Goal: Task Accomplishment & Management: Manage account settings

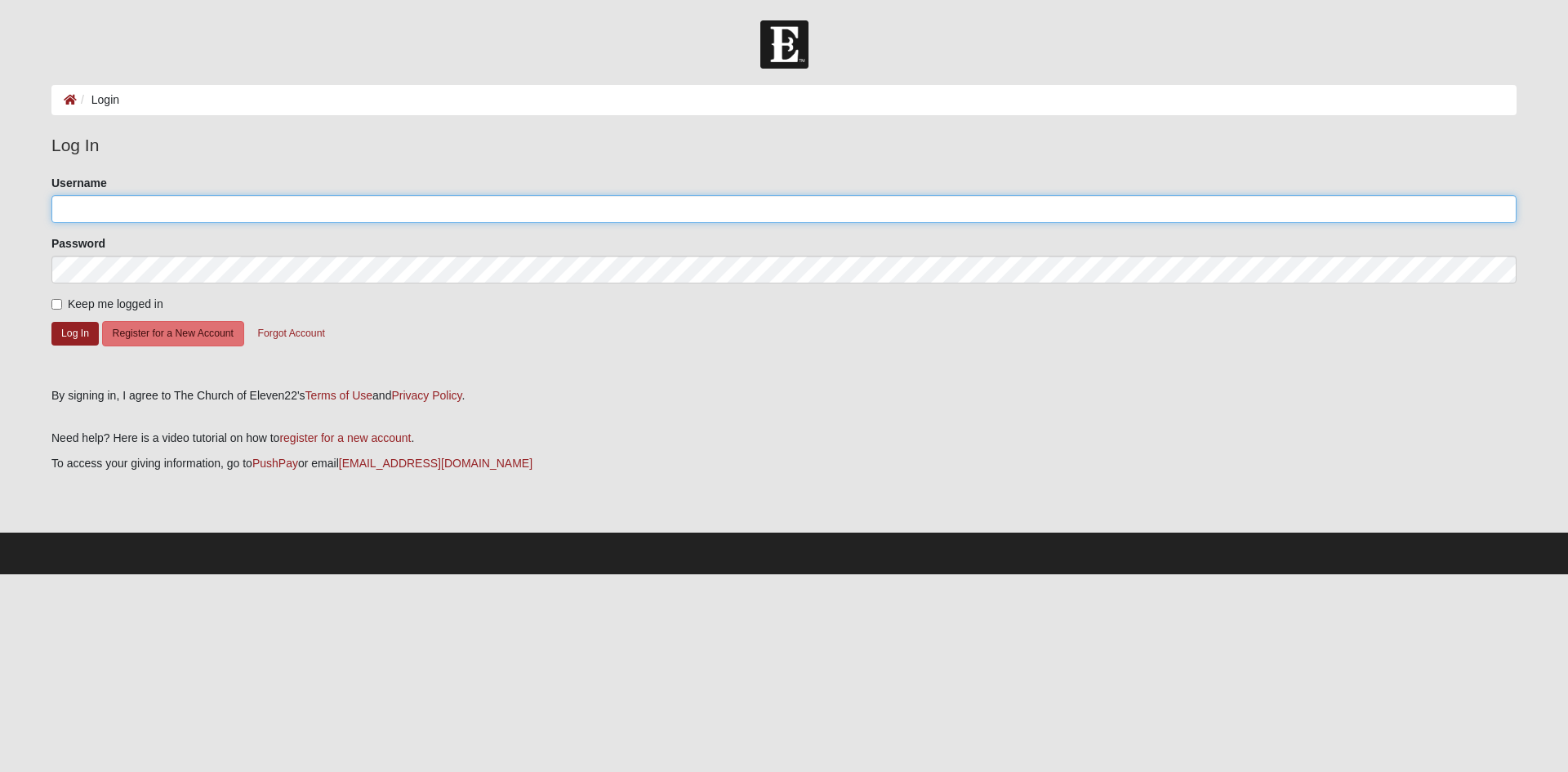
click at [328, 219] on input "Username" at bounding box center [784, 209] width 1464 height 28
type input "jamshanson@yahoo.com"
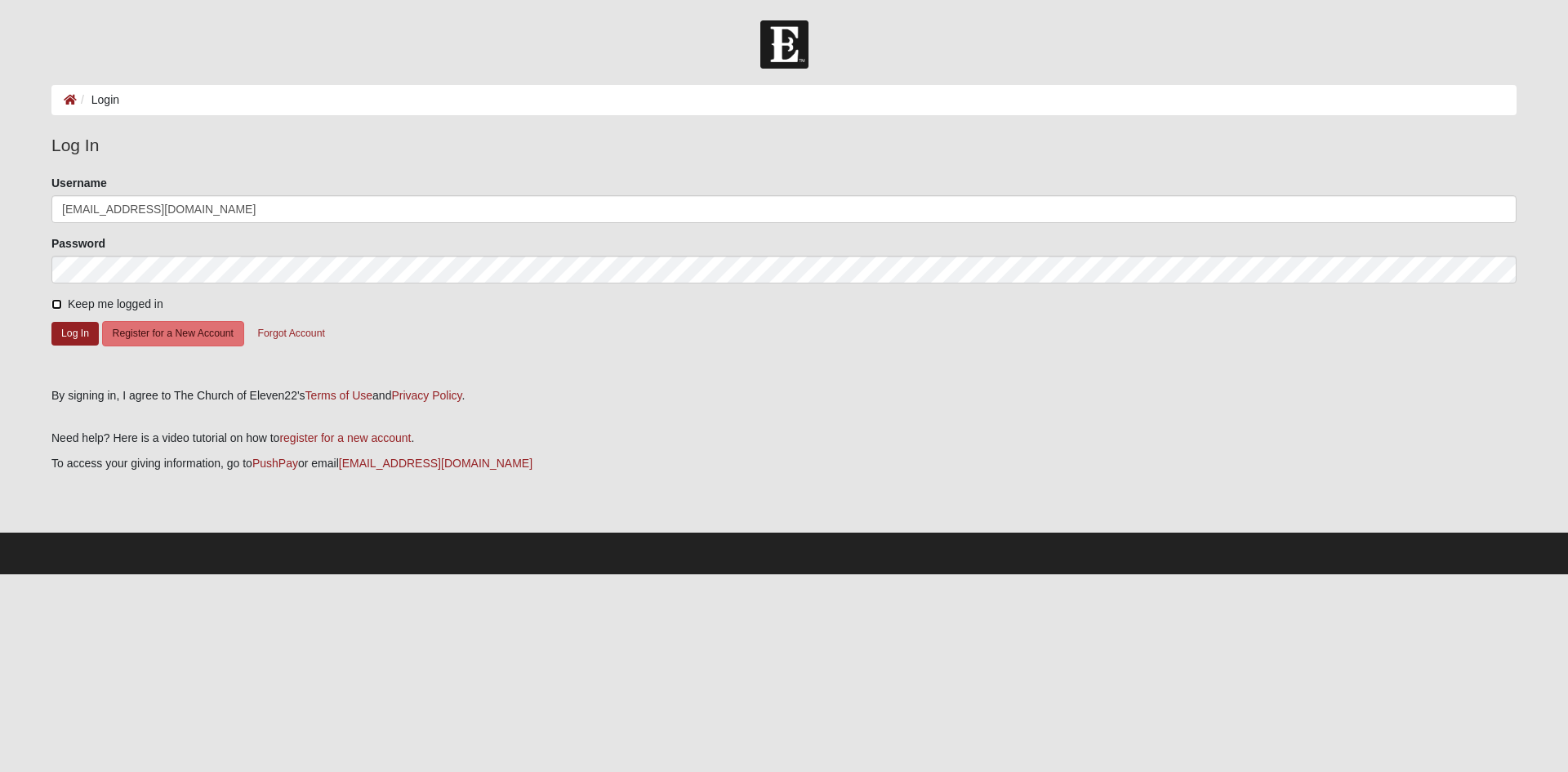
click at [53, 306] on input "Keep me logged in" at bounding box center [57, 304] width 11 height 11
checkbox input "true"
click at [63, 338] on button "Log In" at bounding box center [75, 334] width 47 height 24
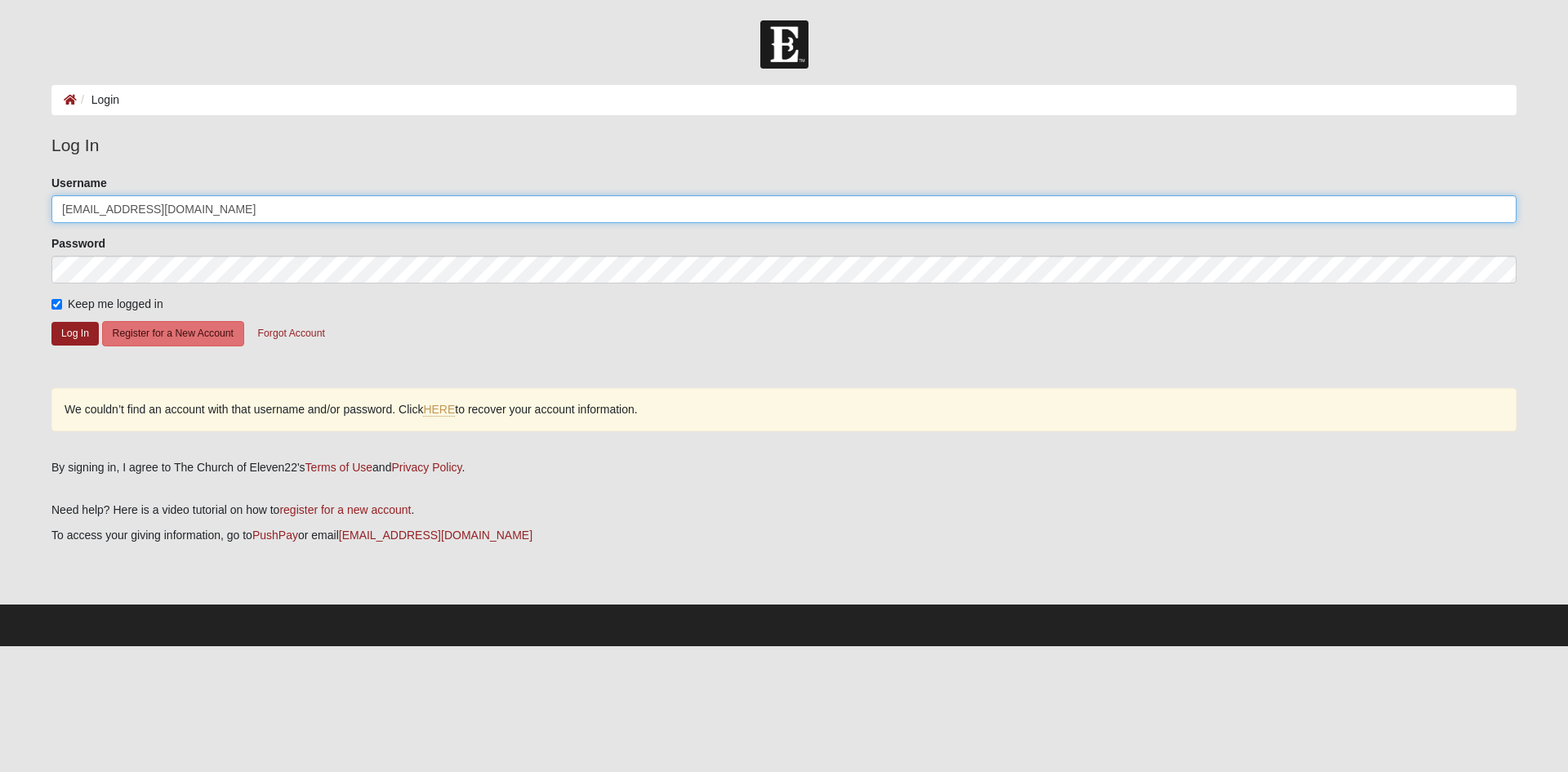
drag, startPoint x: 123, startPoint y: 211, endPoint x: 301, endPoint y: 218, distance: 178.1
click at [301, 218] on input "jamshanson@yahoo.com" at bounding box center [784, 209] width 1464 height 28
type input "jamshanson"
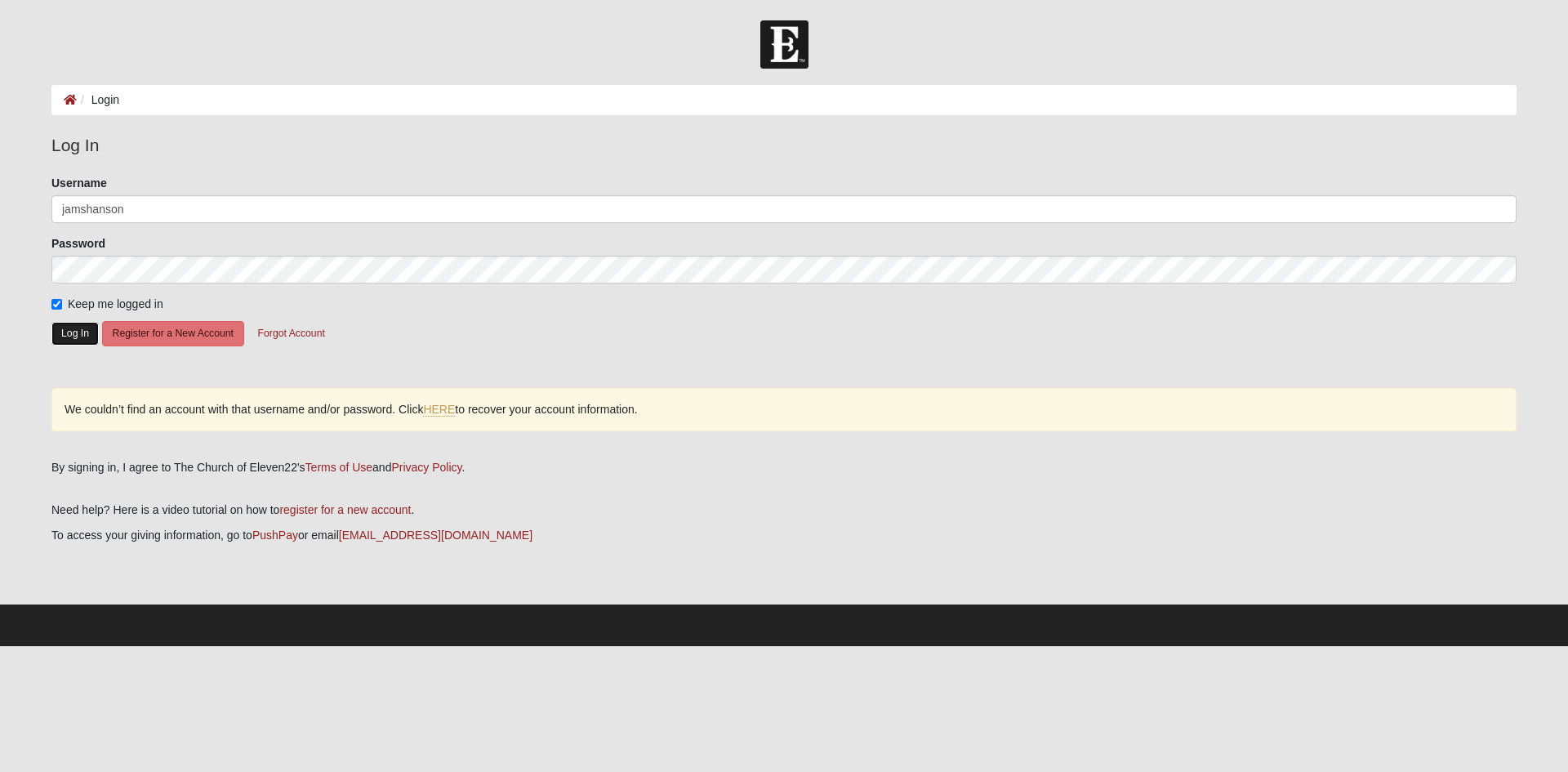
click at [61, 333] on button "Log In" at bounding box center [75, 334] width 47 height 24
click at [434, 411] on link "HERE" at bounding box center [438, 409] width 32 height 13
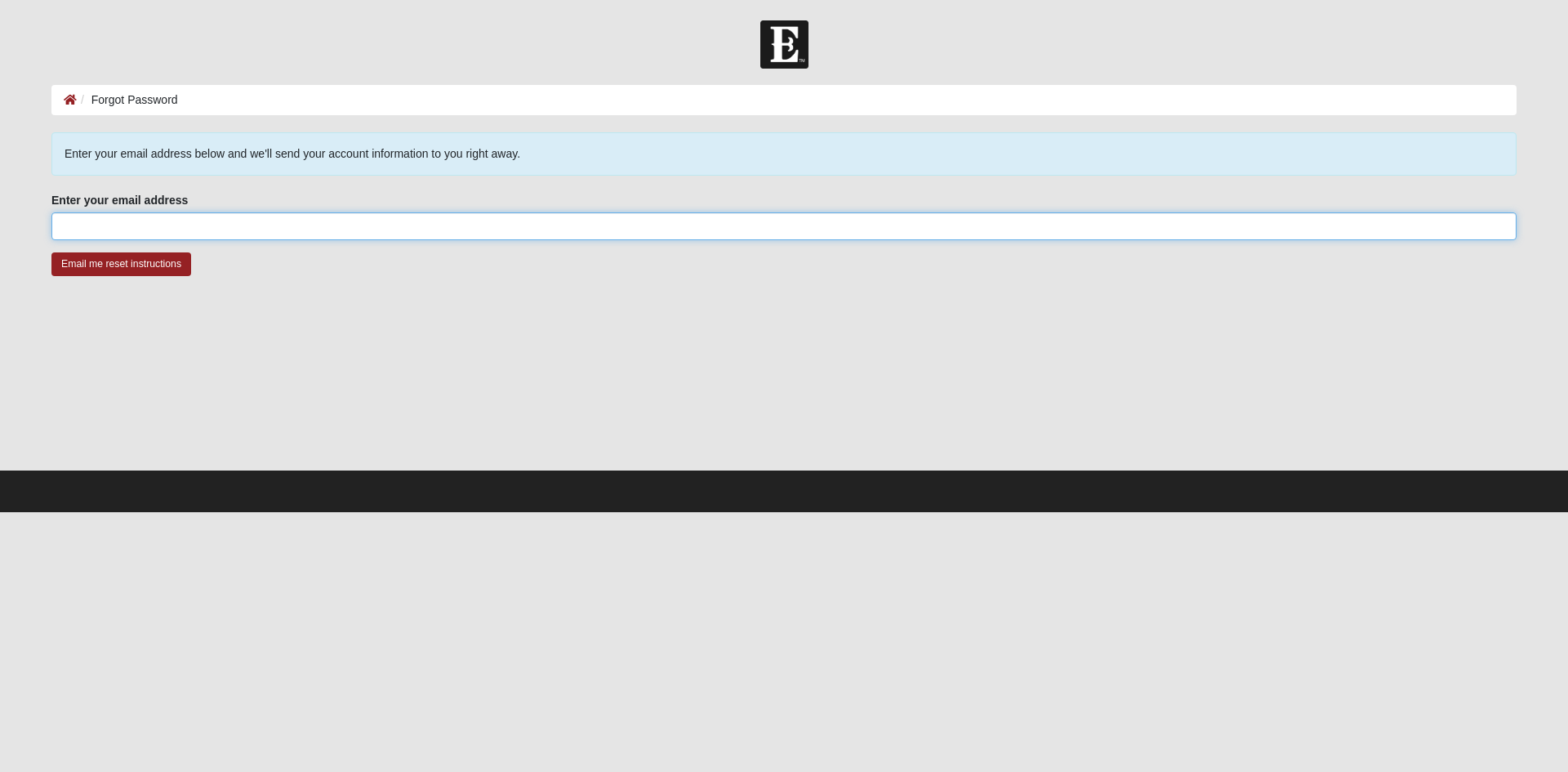
click at [273, 226] on input "Enter your email address" at bounding box center [784, 226] width 1464 height 28
type input "jamshanson@yahoo.com"
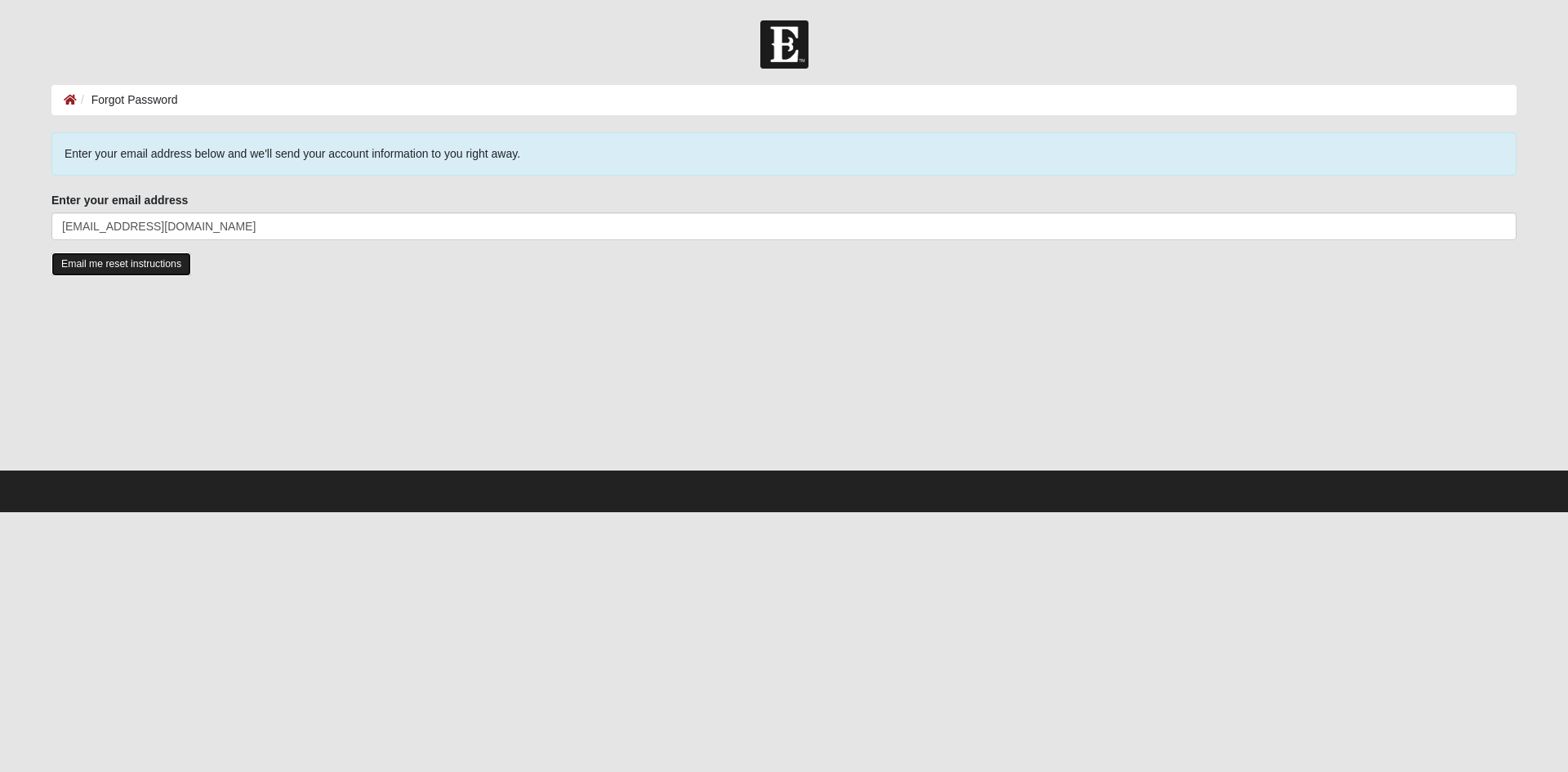
click at [151, 269] on input "Email me reset instructions" at bounding box center [122, 264] width 140 height 24
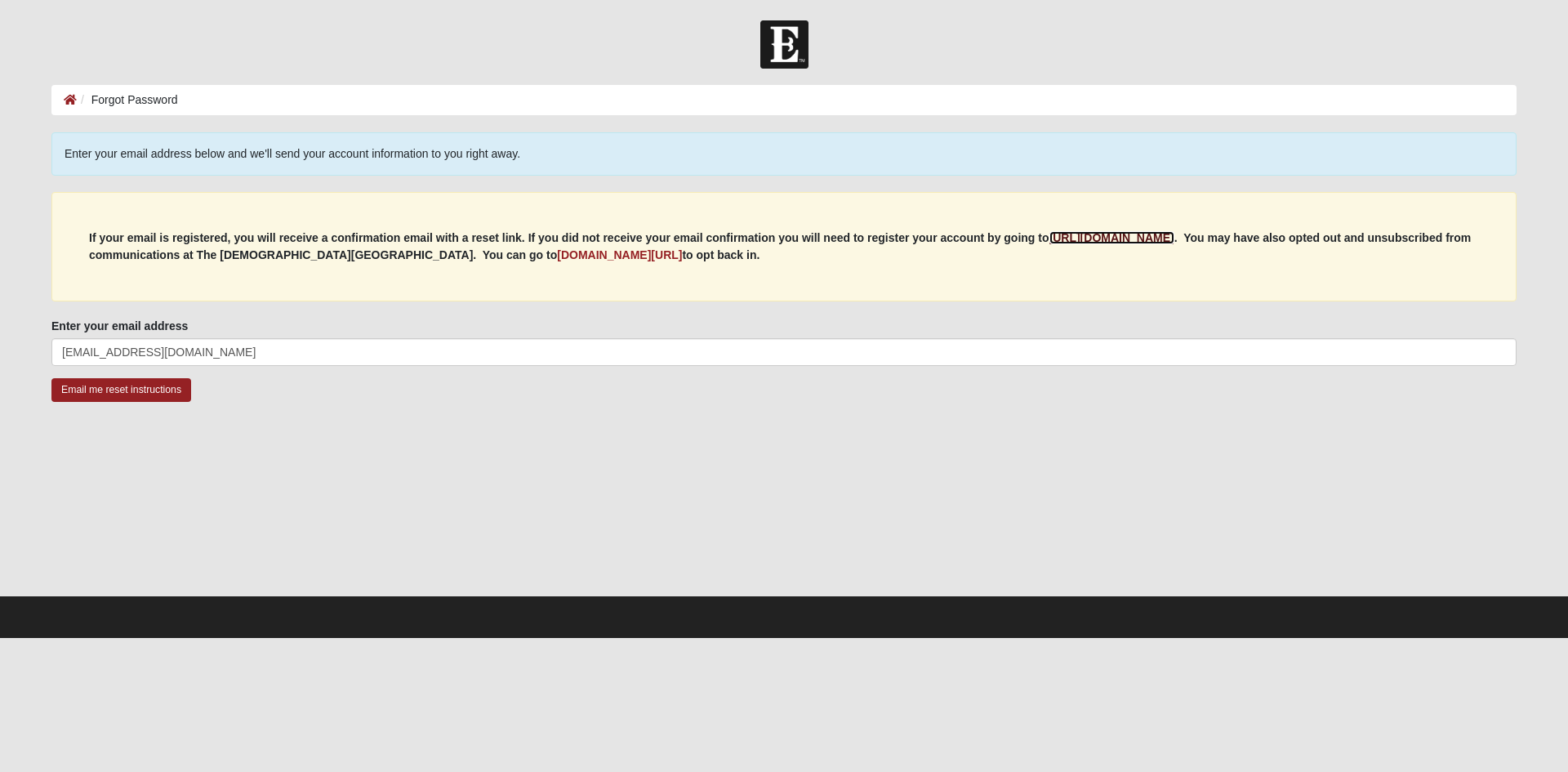
click at [1134, 236] on b "https://my.coe22.com/register" at bounding box center [1112, 238] width 125 height 13
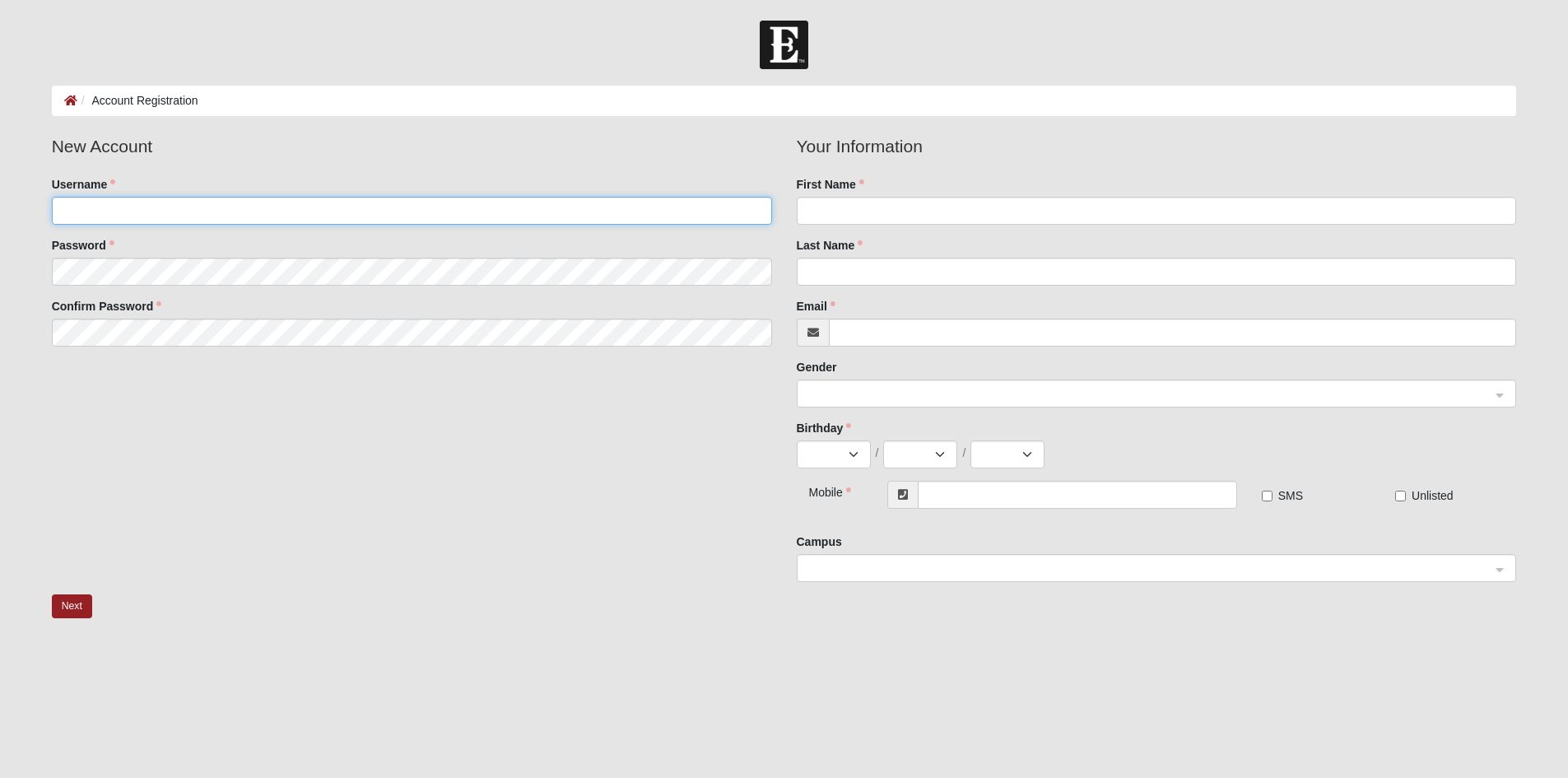
click at [531, 209] on input "Username" at bounding box center [412, 211] width 720 height 28
type input "[EMAIL_ADDRESS][DOMAIN_NAME]"
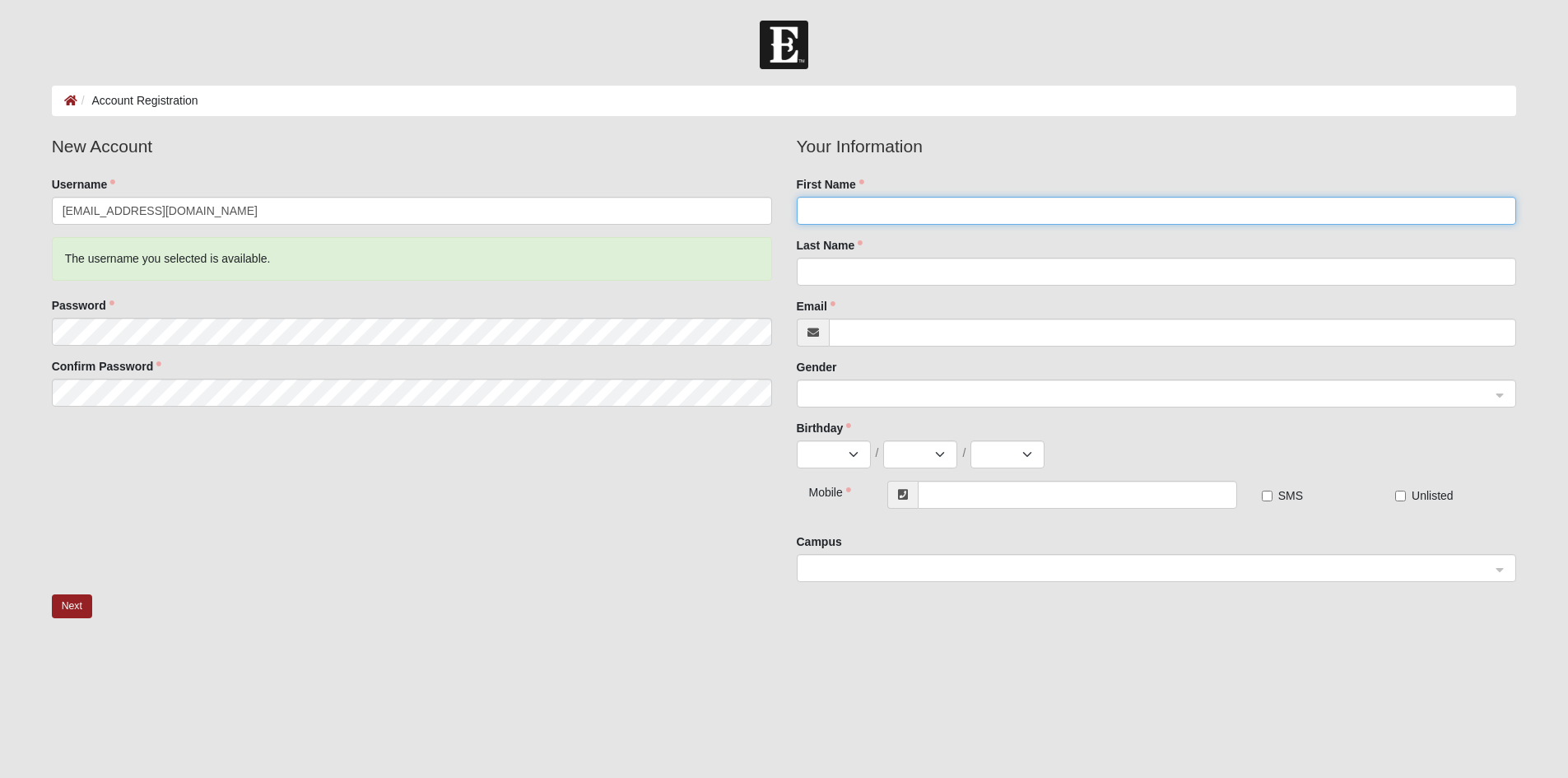
click at [960, 207] on input "First Name" at bounding box center [1156, 211] width 720 height 28
type input "Maria and Steve"
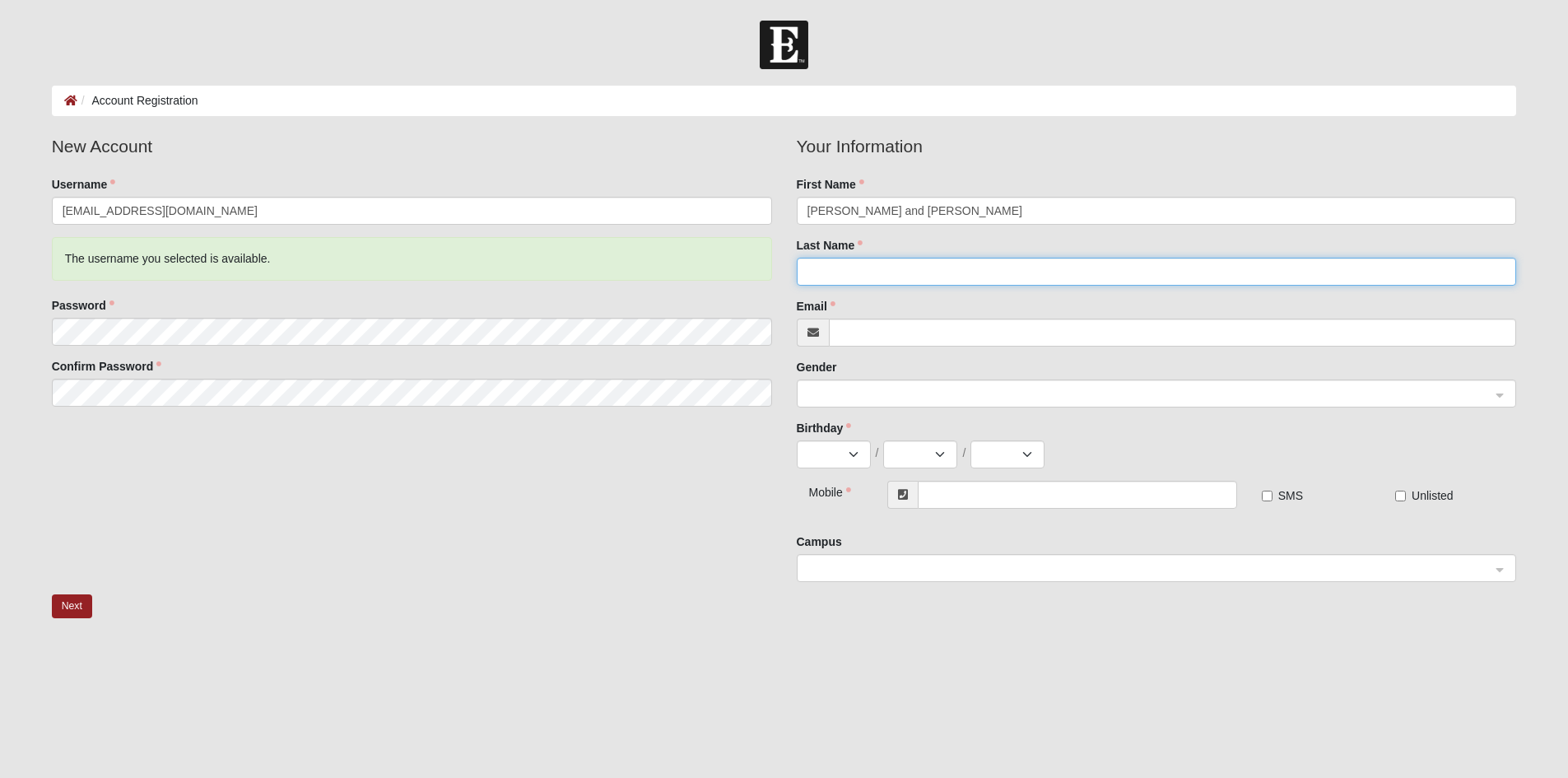
type input "Hanson"
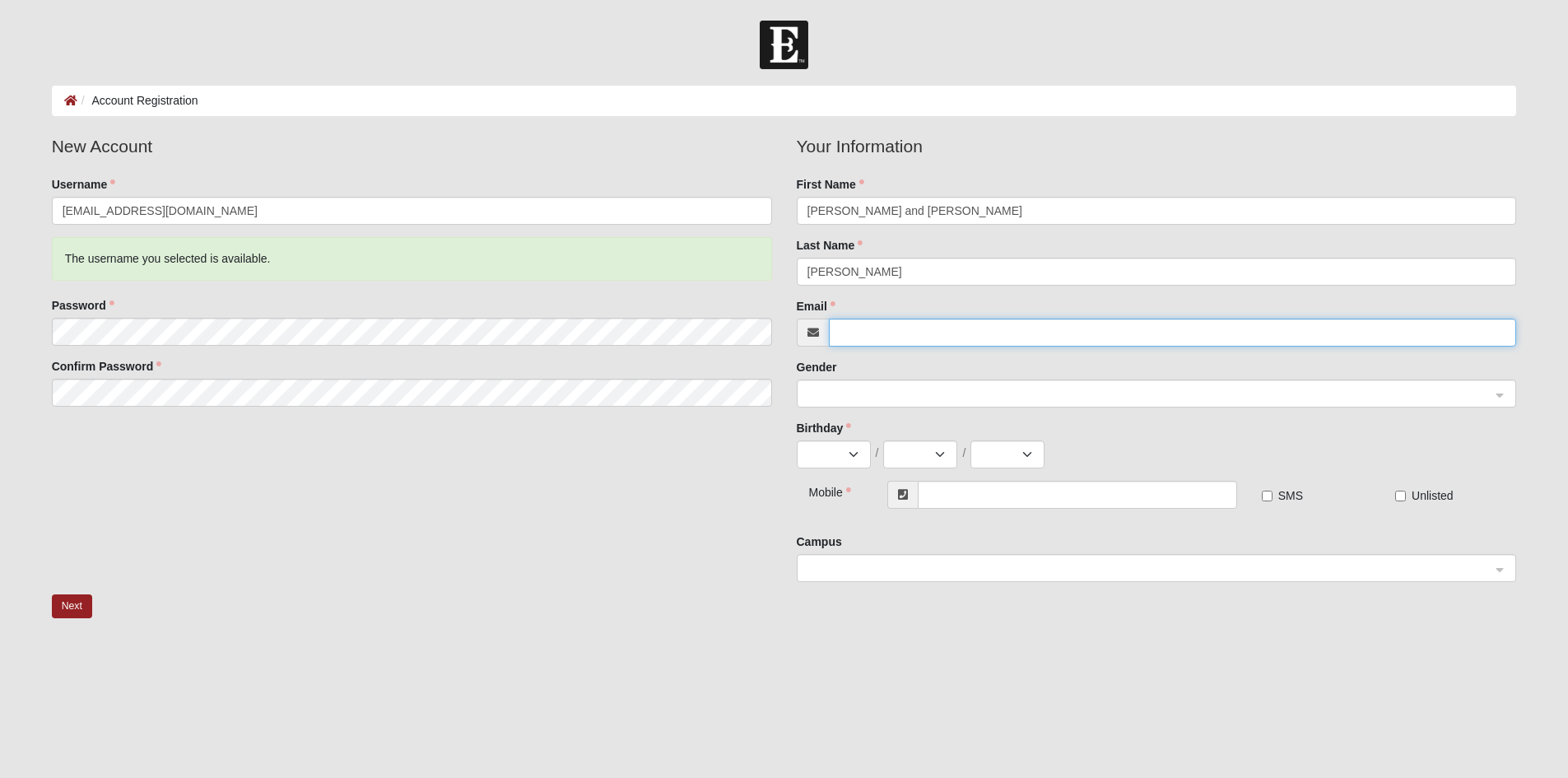
type input "[EMAIL_ADDRESS][DOMAIN_NAME]"
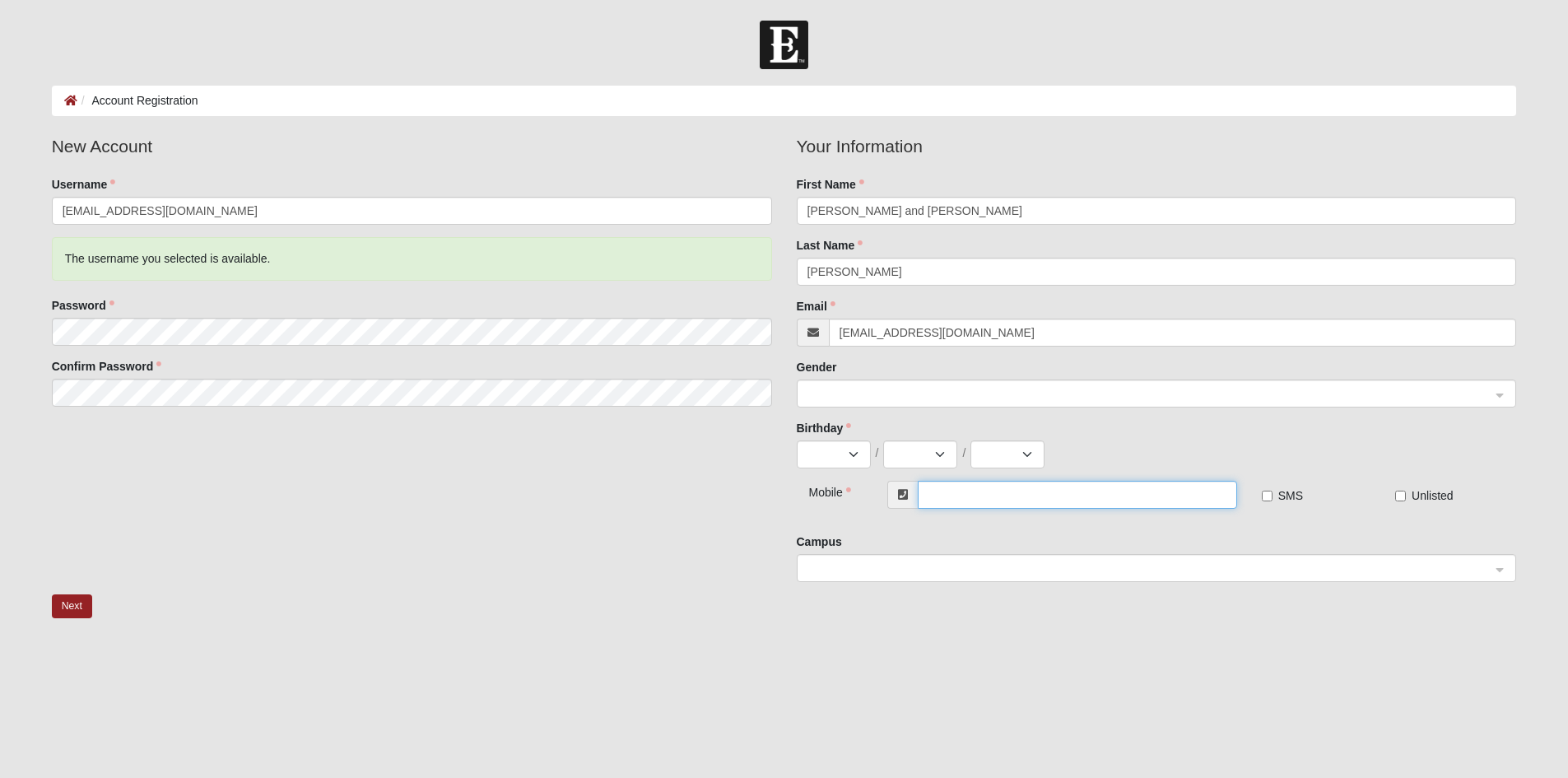
type input "(904) 200-0255"
drag, startPoint x: 911, startPoint y: 211, endPoint x: 846, endPoint y: 214, distance: 65.1
click at [846, 214] on input "Maria and Steve" at bounding box center [1156, 211] width 720 height 28
click at [1499, 396] on div at bounding box center [1157, 394] width 719 height 28
type input "[PERSON_NAME]"
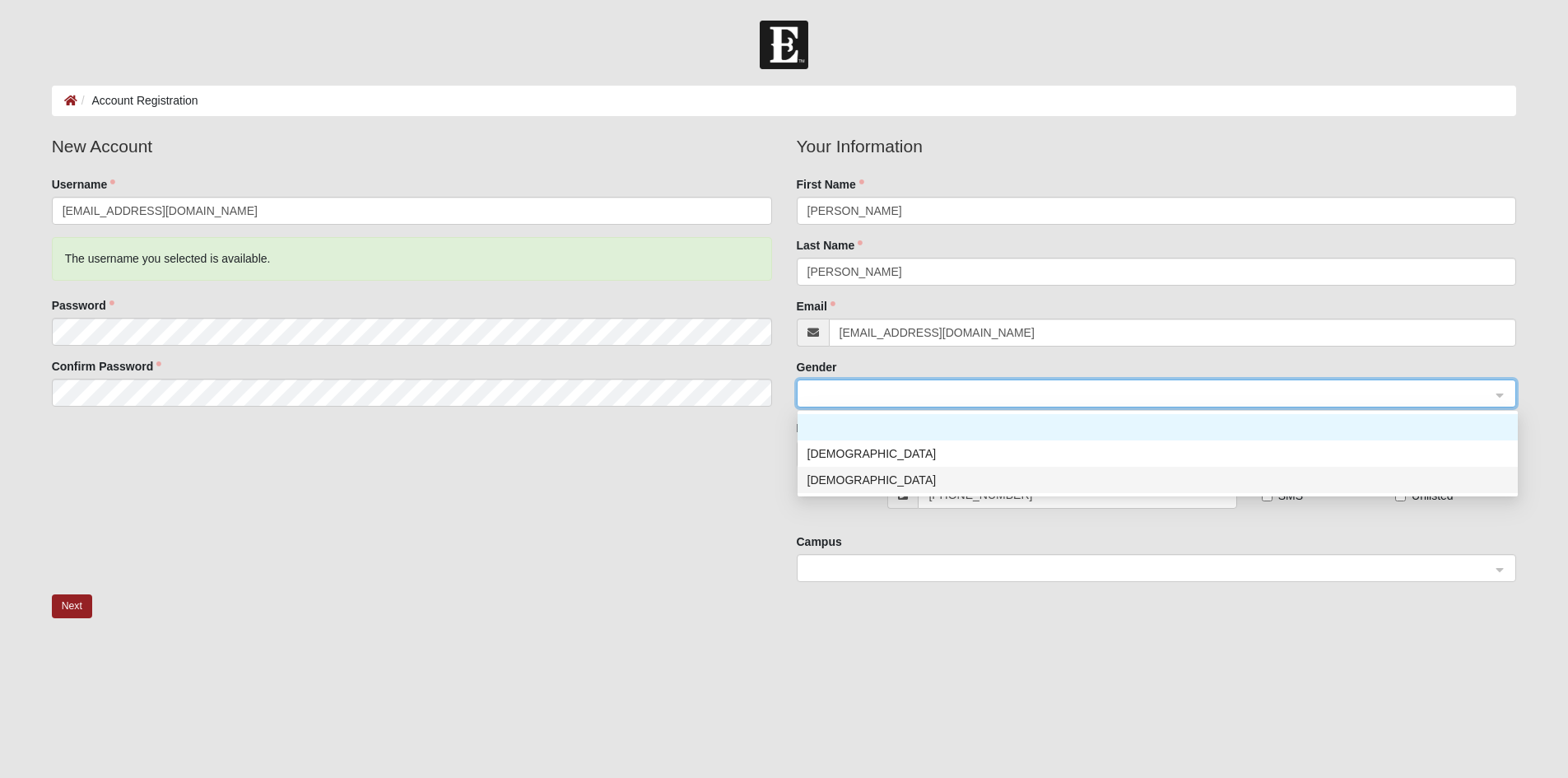
click at [848, 479] on div "[DEMOGRAPHIC_DATA]" at bounding box center [1157, 479] width 700 height 18
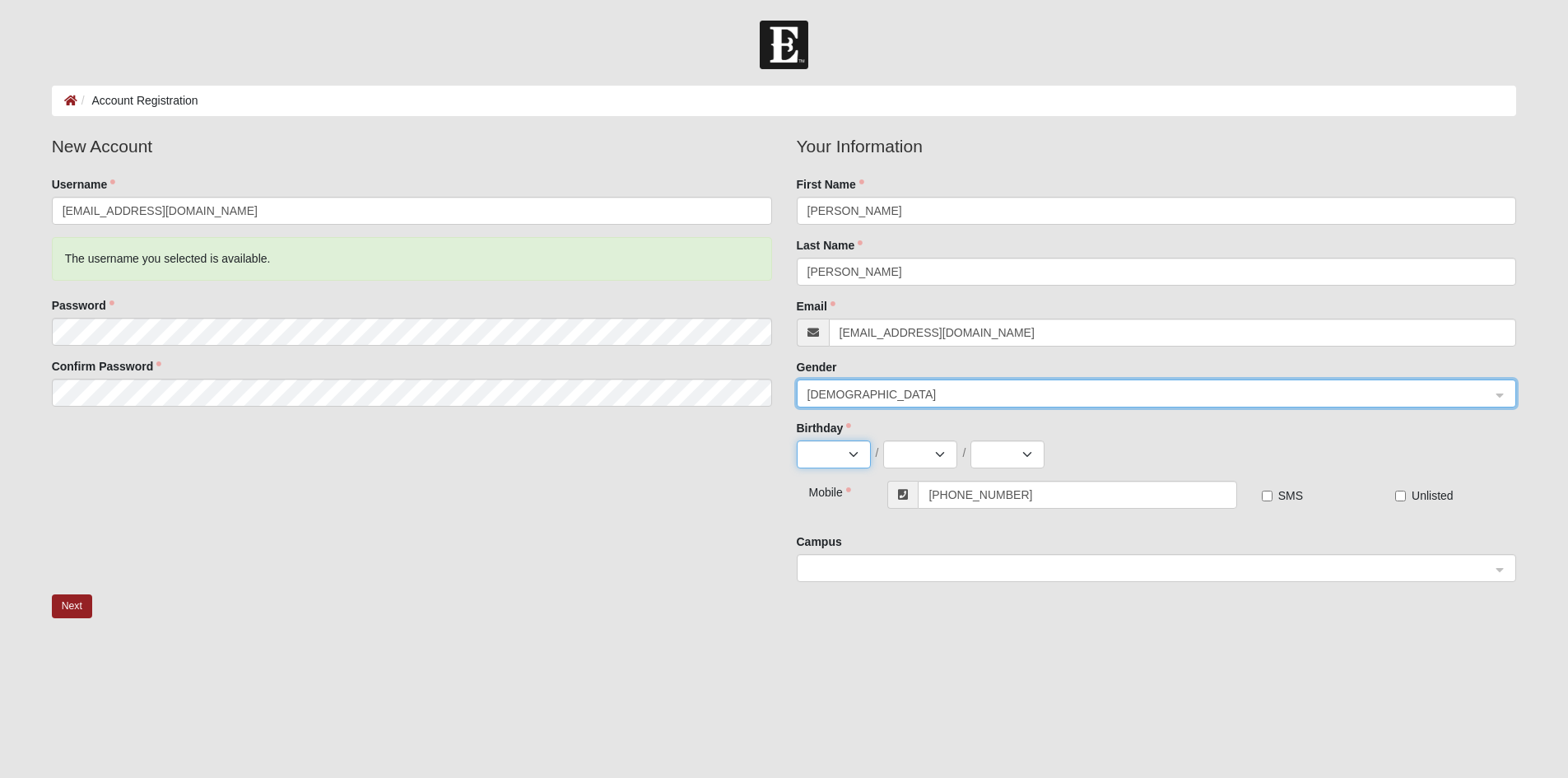
click at [853, 454] on select "Jan Feb Mar Apr May Jun Jul Aug Sep Oct Nov Dec" at bounding box center [834, 454] width 74 height 28
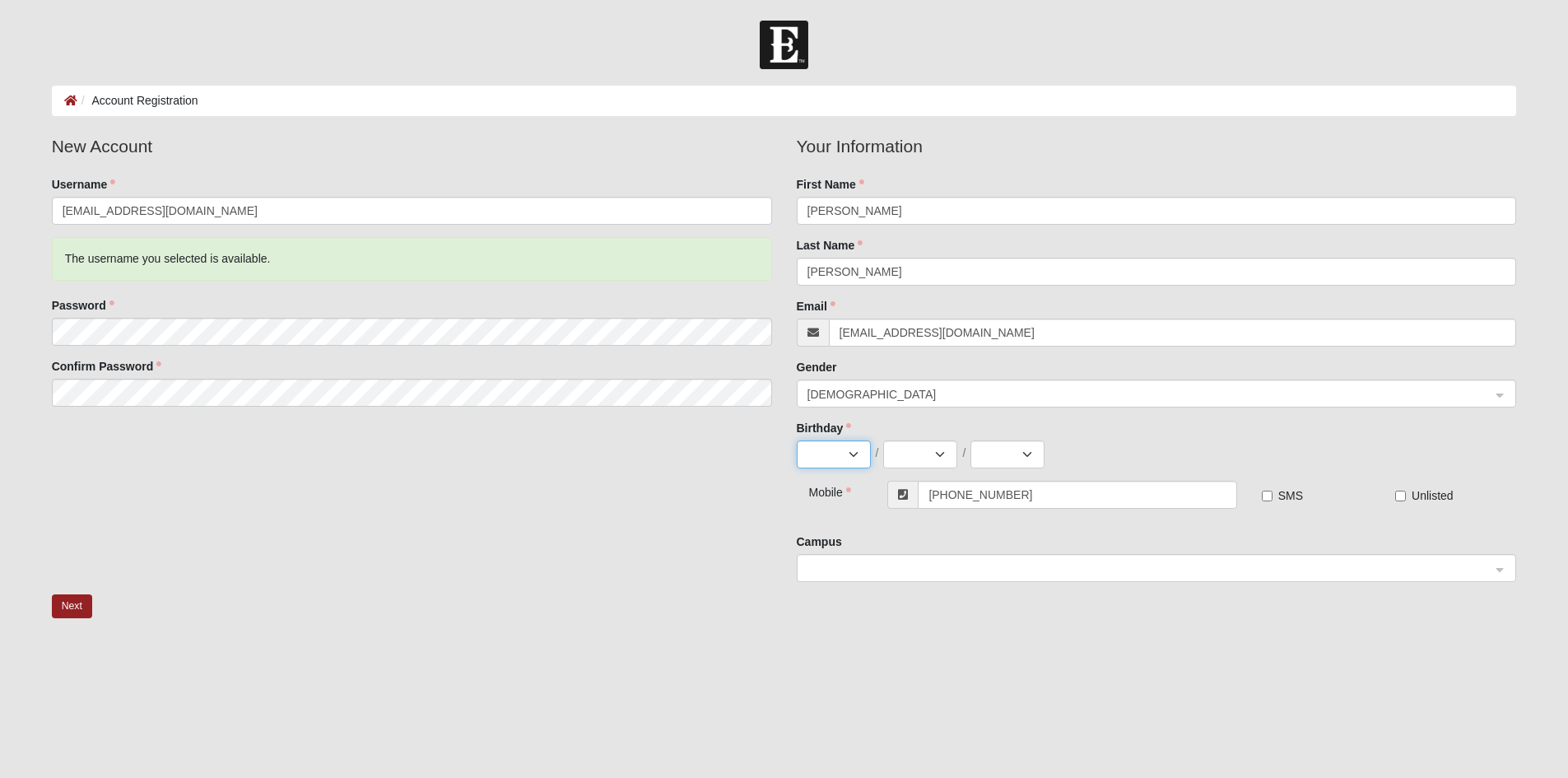
select select "8"
click at [797, 441] on select "Jan Feb Mar Apr May Jun Jul Aug Sep Oct Nov Dec" at bounding box center [834, 454] width 74 height 28
click at [939, 455] on select "1 2 3 4 5 6 7 8 9 10 11 12 13 14 15 16 17 18 19 20 21 22 23 24 25 26 27 28 29 3…" at bounding box center [920, 454] width 74 height 28
select select "18"
click at [883, 441] on select "1 2 3 4 5 6 7 8 9 10 11 12 13 14 15 16 17 18 19 20 21 22 23 24 25 26 27 28 29 3…" at bounding box center [920, 454] width 74 height 28
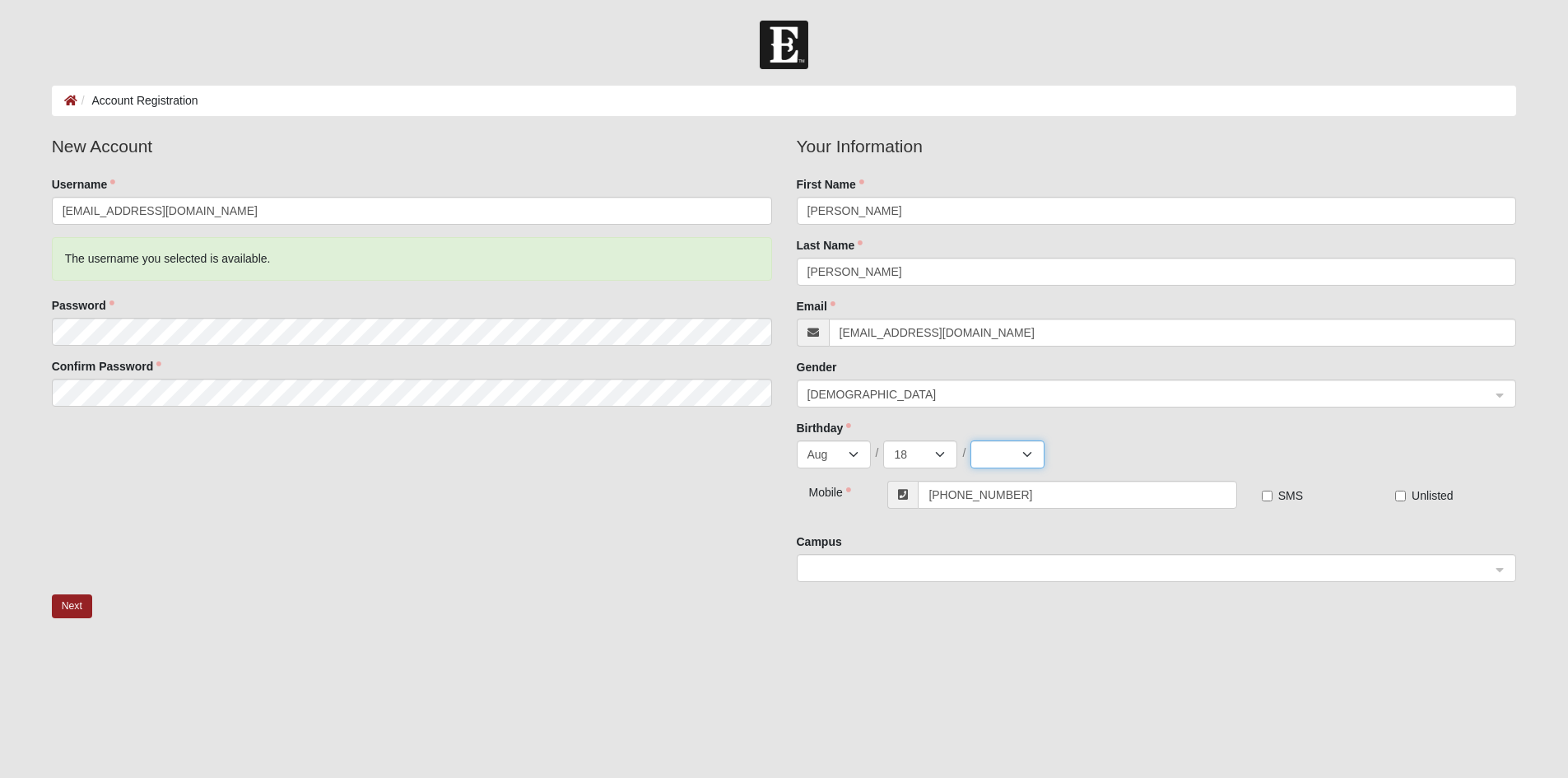
click at [1024, 451] on select "2025 2024 2023 2022 2021 2020 2019 2018 2017 2016 2015 2014 2013 2012 2011 2010…" at bounding box center [1007, 454] width 74 height 28
select select "1964"
click at [970, 441] on select "2025 2024 2023 2022 2021 2020 2019 2018 2017 2016 2015 2014 2013 2012 2011 2010…" at bounding box center [1007, 454] width 74 height 28
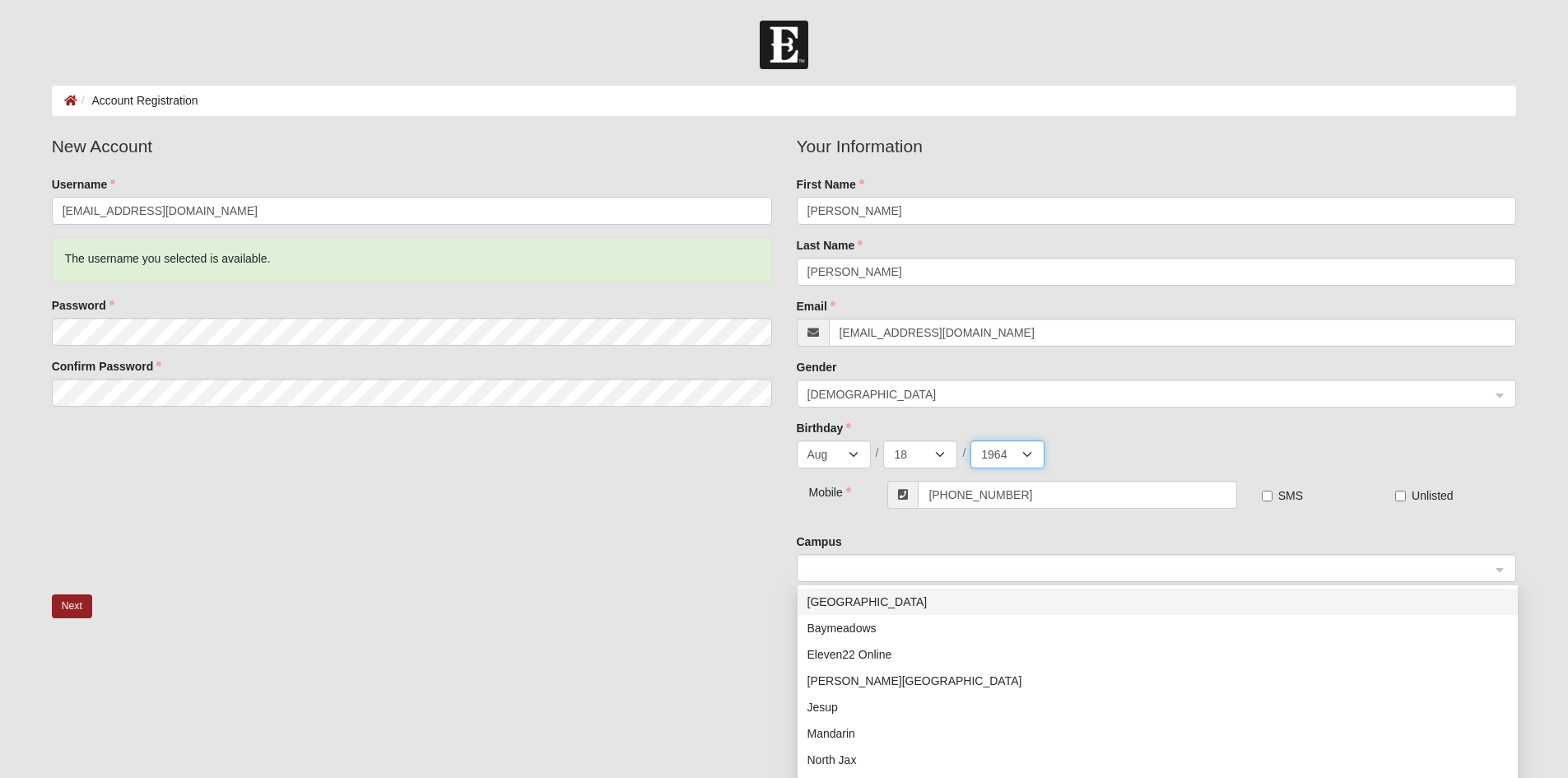
click at [1504, 578] on div at bounding box center [1157, 568] width 719 height 28
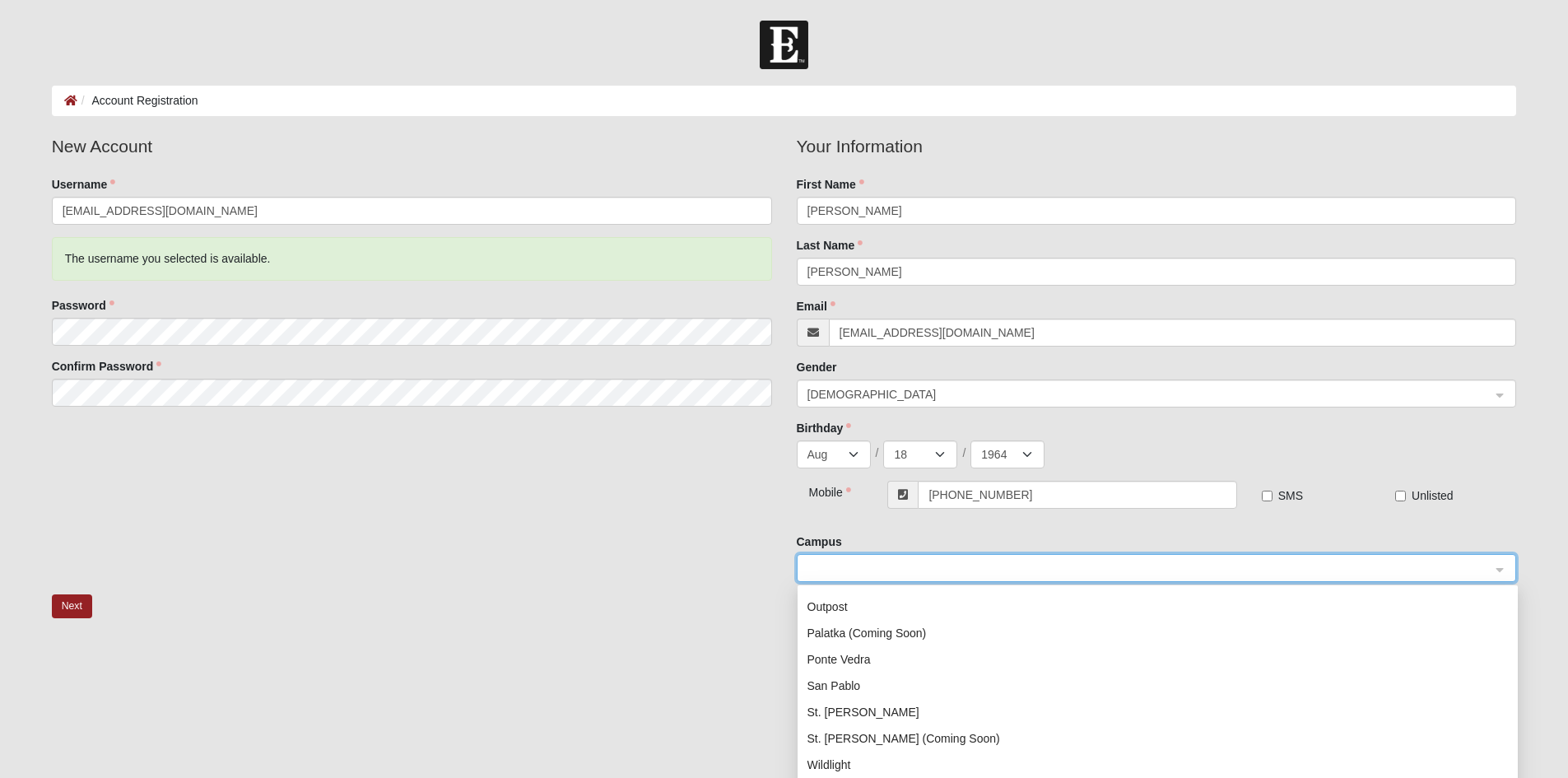
scroll to position [211, 0]
click at [927, 735] on div "St. Augustine (Coming Soon)" at bounding box center [1157, 734] width 700 height 18
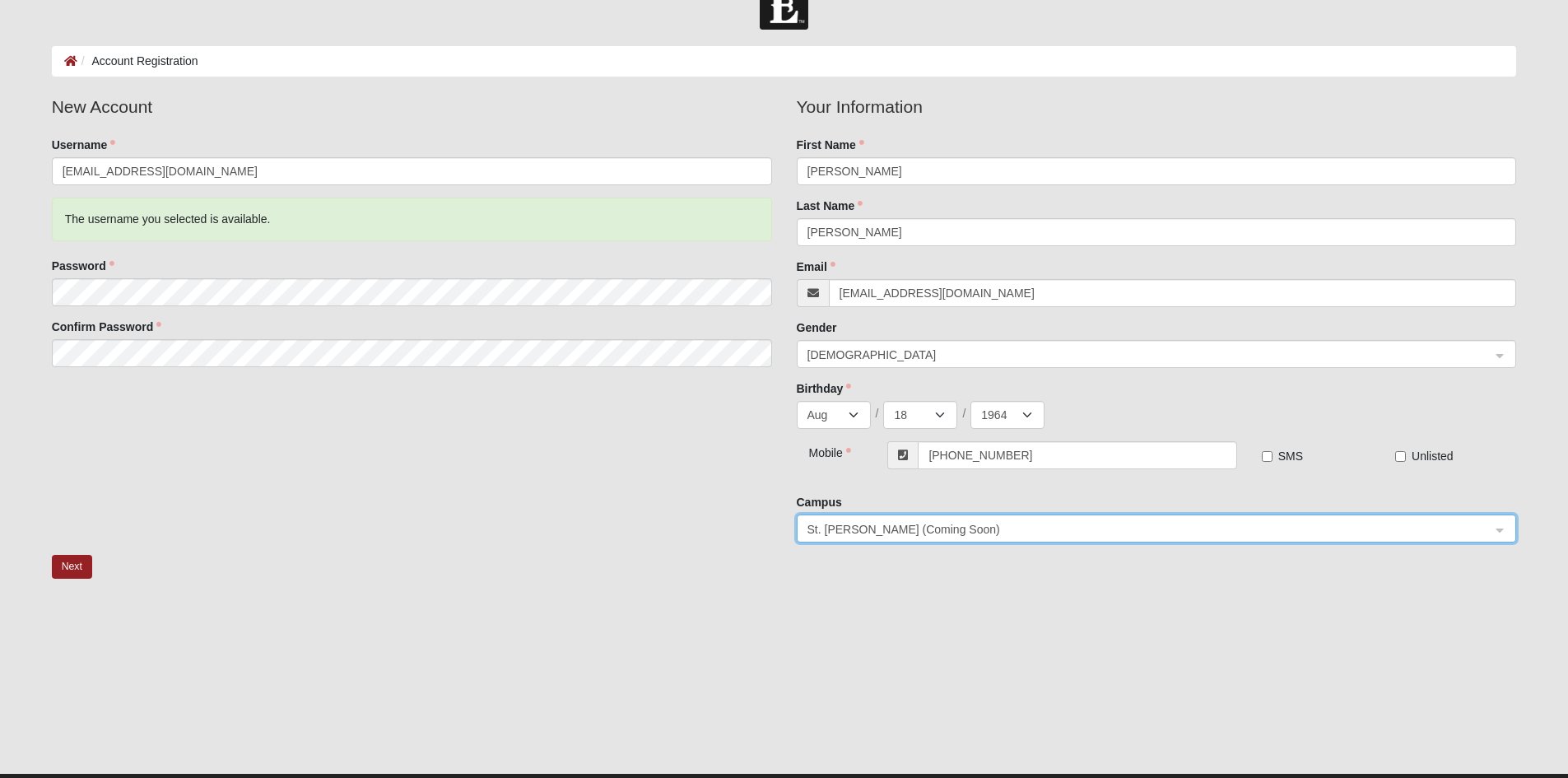
scroll to position [77, 0]
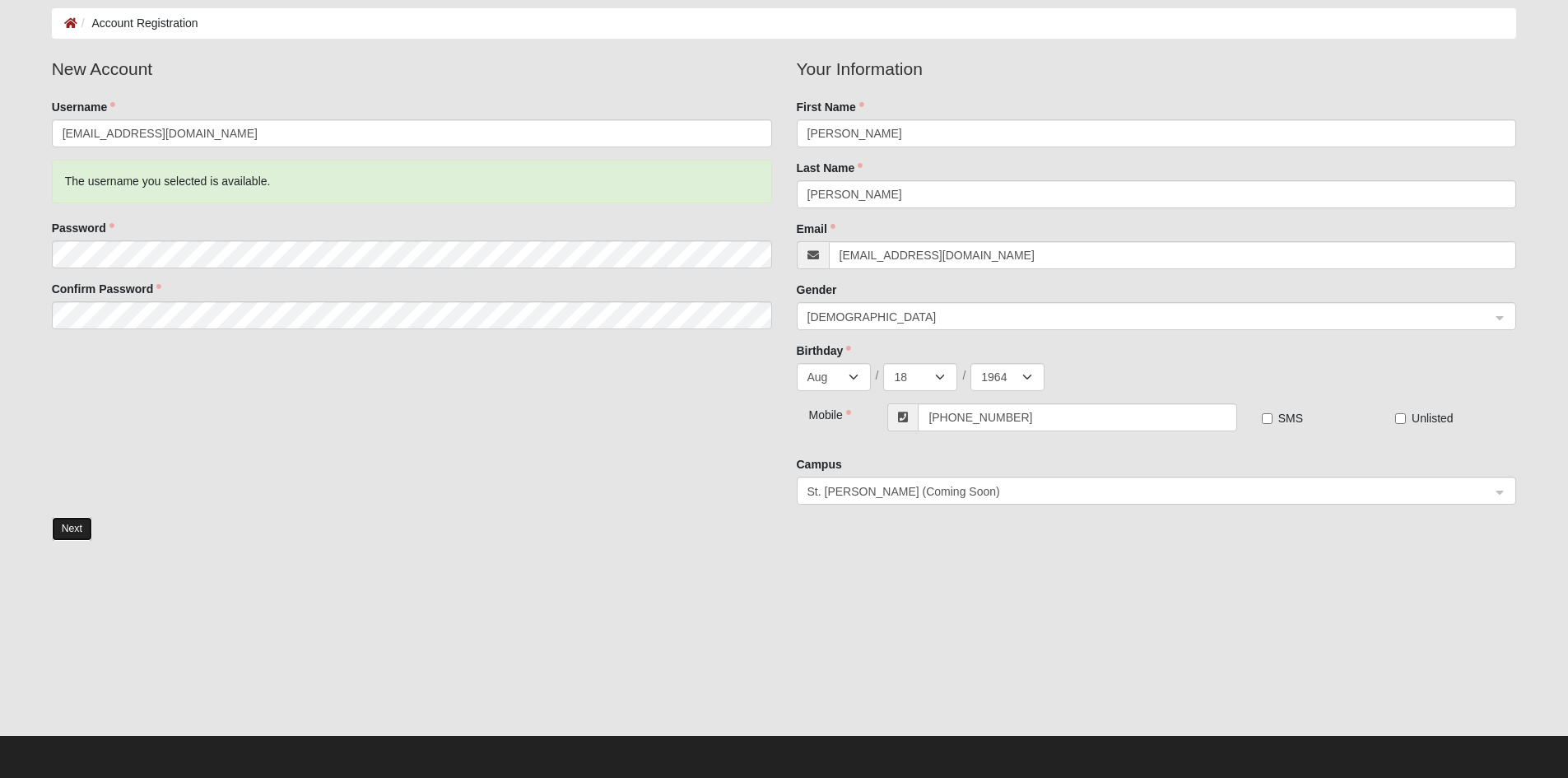
click at [66, 532] on button "Next" at bounding box center [72, 529] width 41 height 24
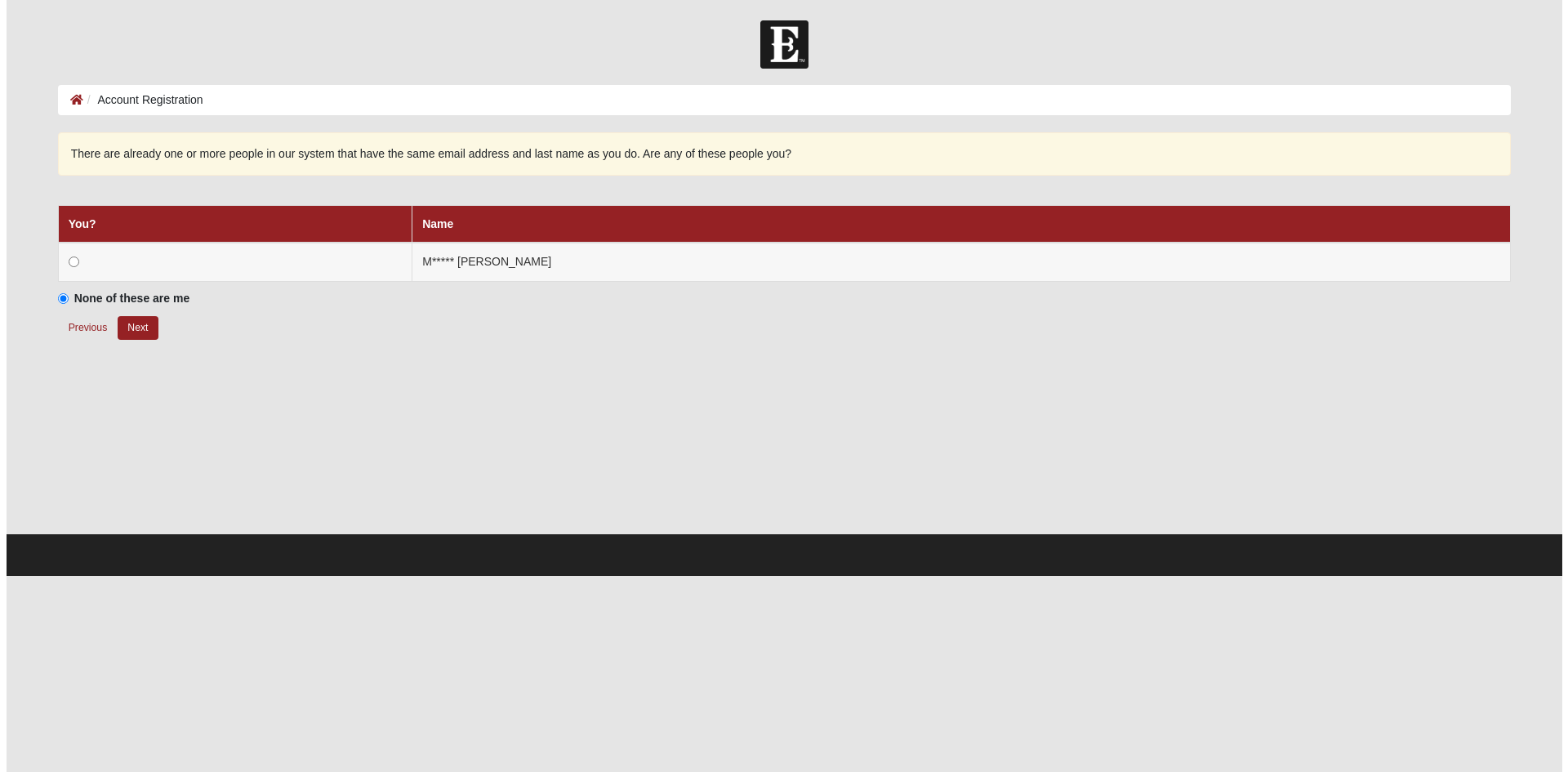
scroll to position [0, 0]
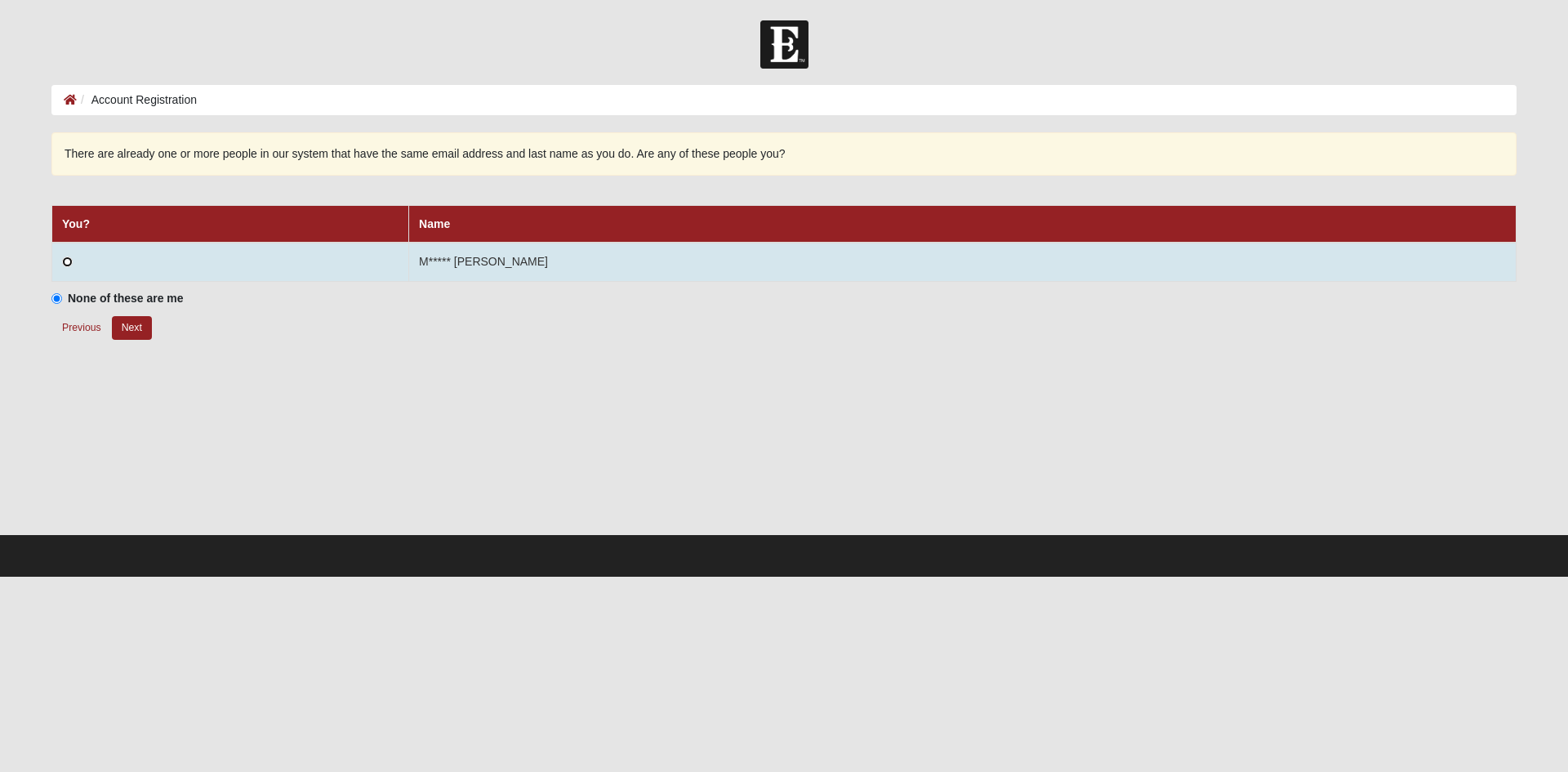
click at [65, 260] on input "radio" at bounding box center [67, 262] width 11 height 11
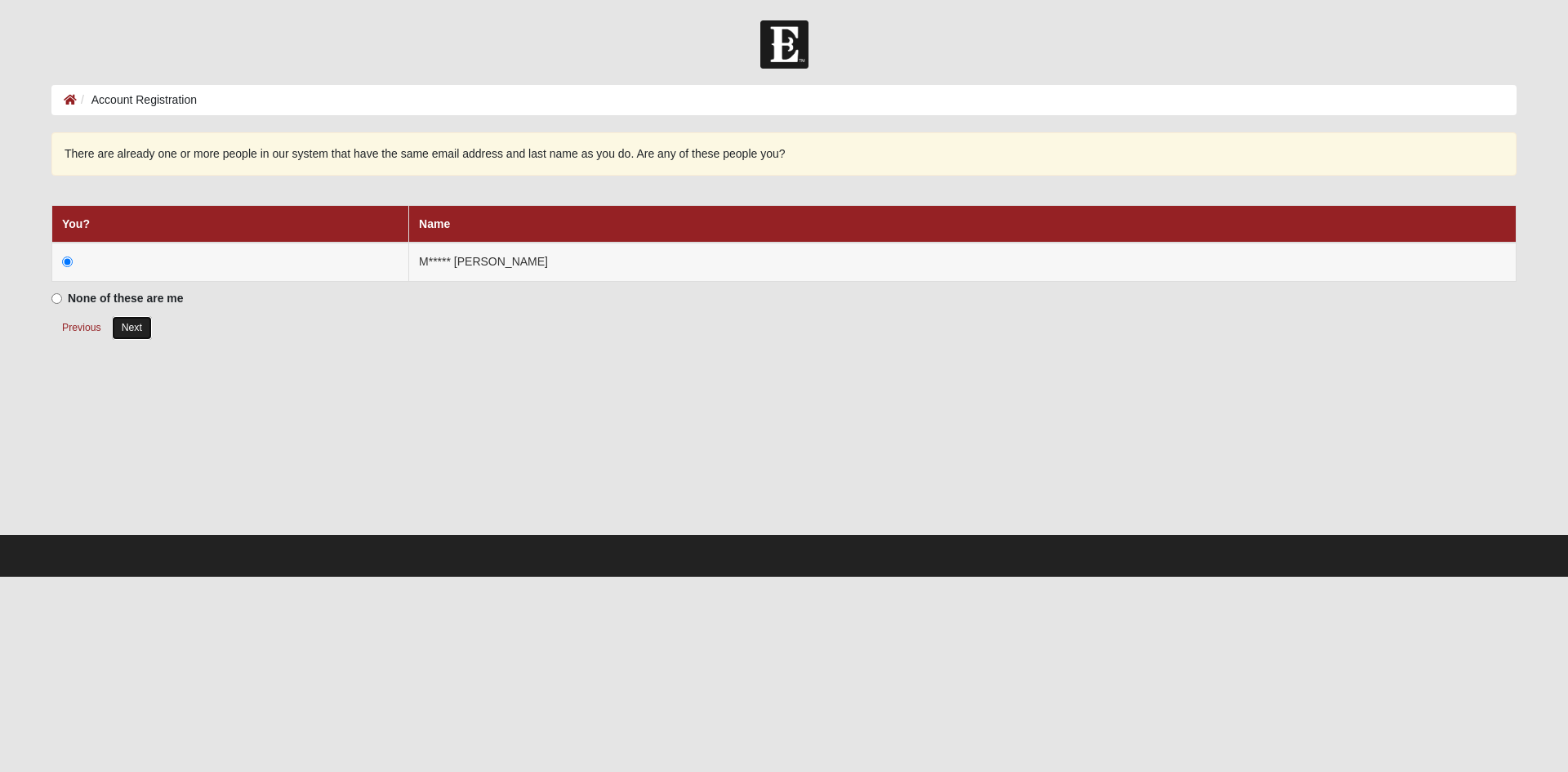
click at [137, 326] on button "Next" at bounding box center [132, 328] width 40 height 24
radio input "true"
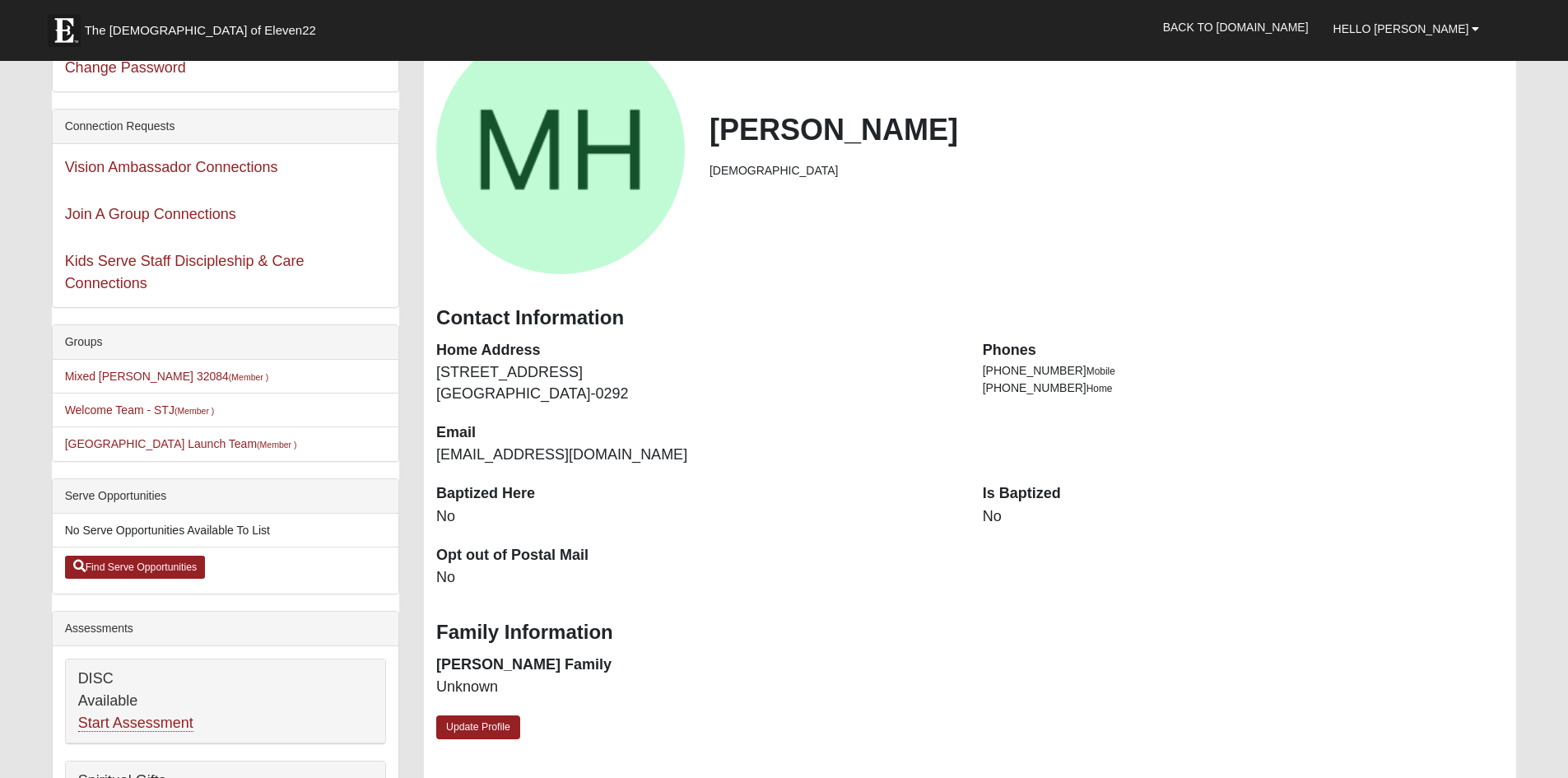
scroll to position [82, 0]
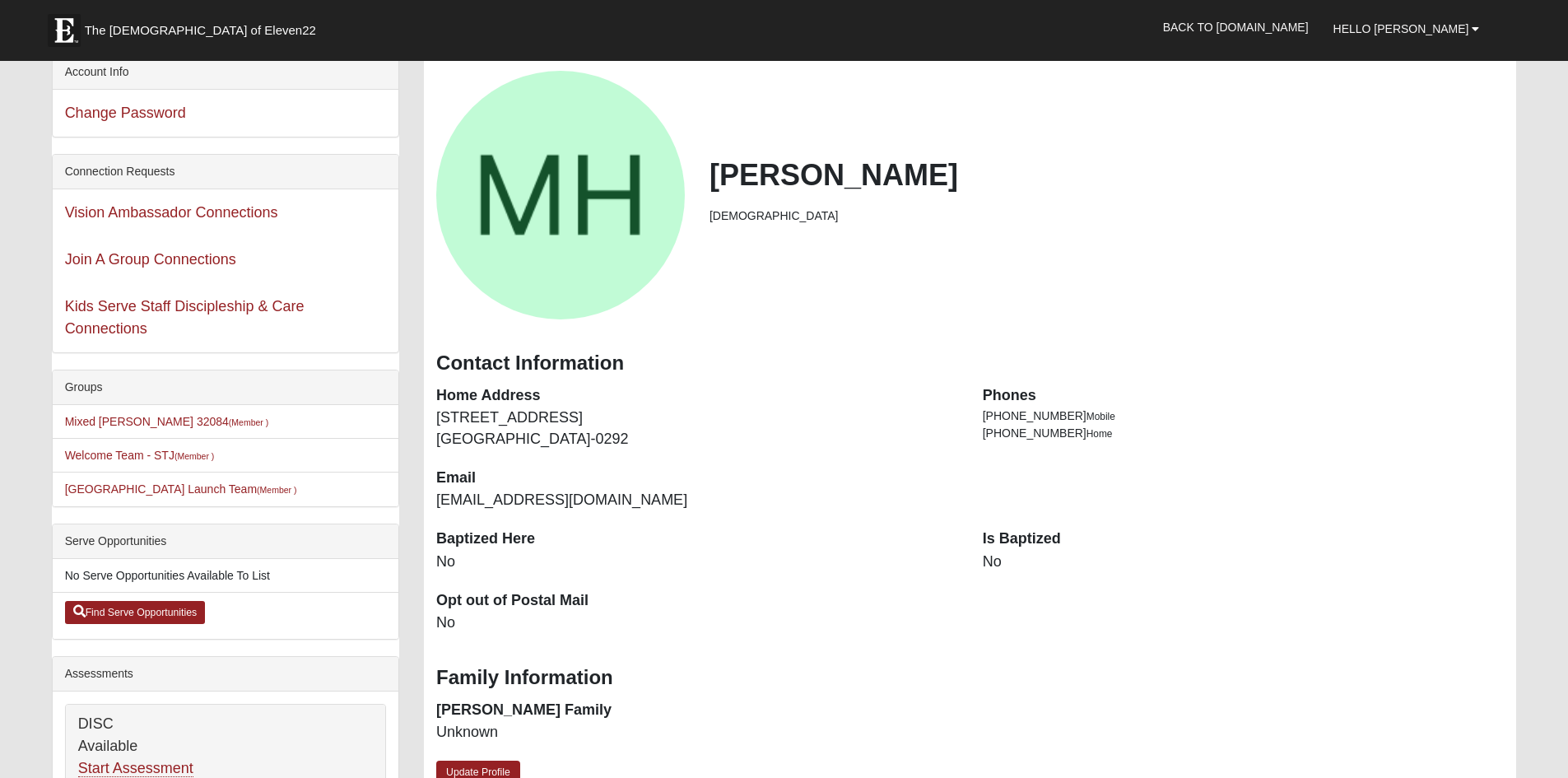
click at [1062, 536] on dt "Is Baptized" at bounding box center [1243, 539] width 522 height 21
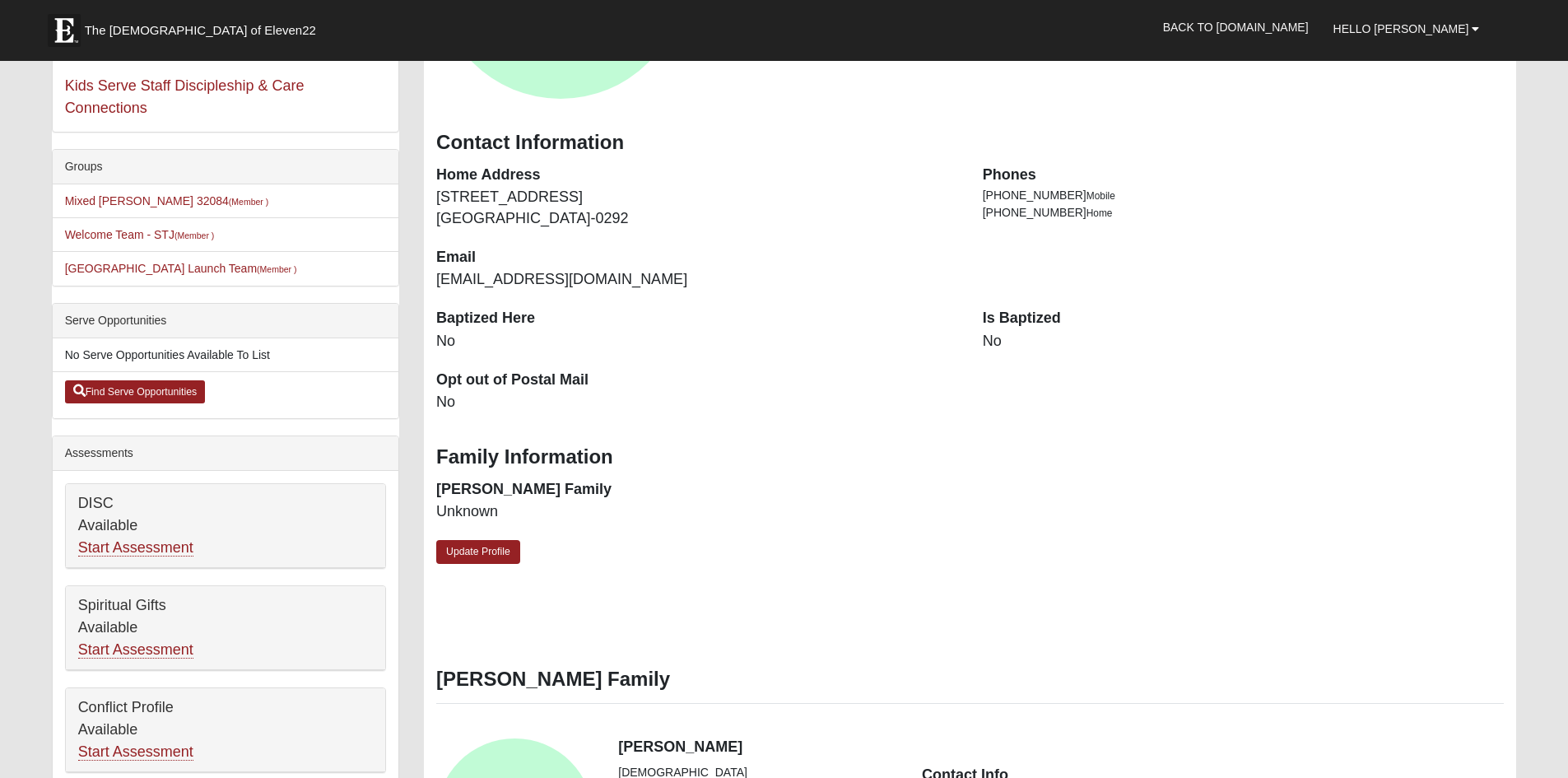
scroll to position [330, 0]
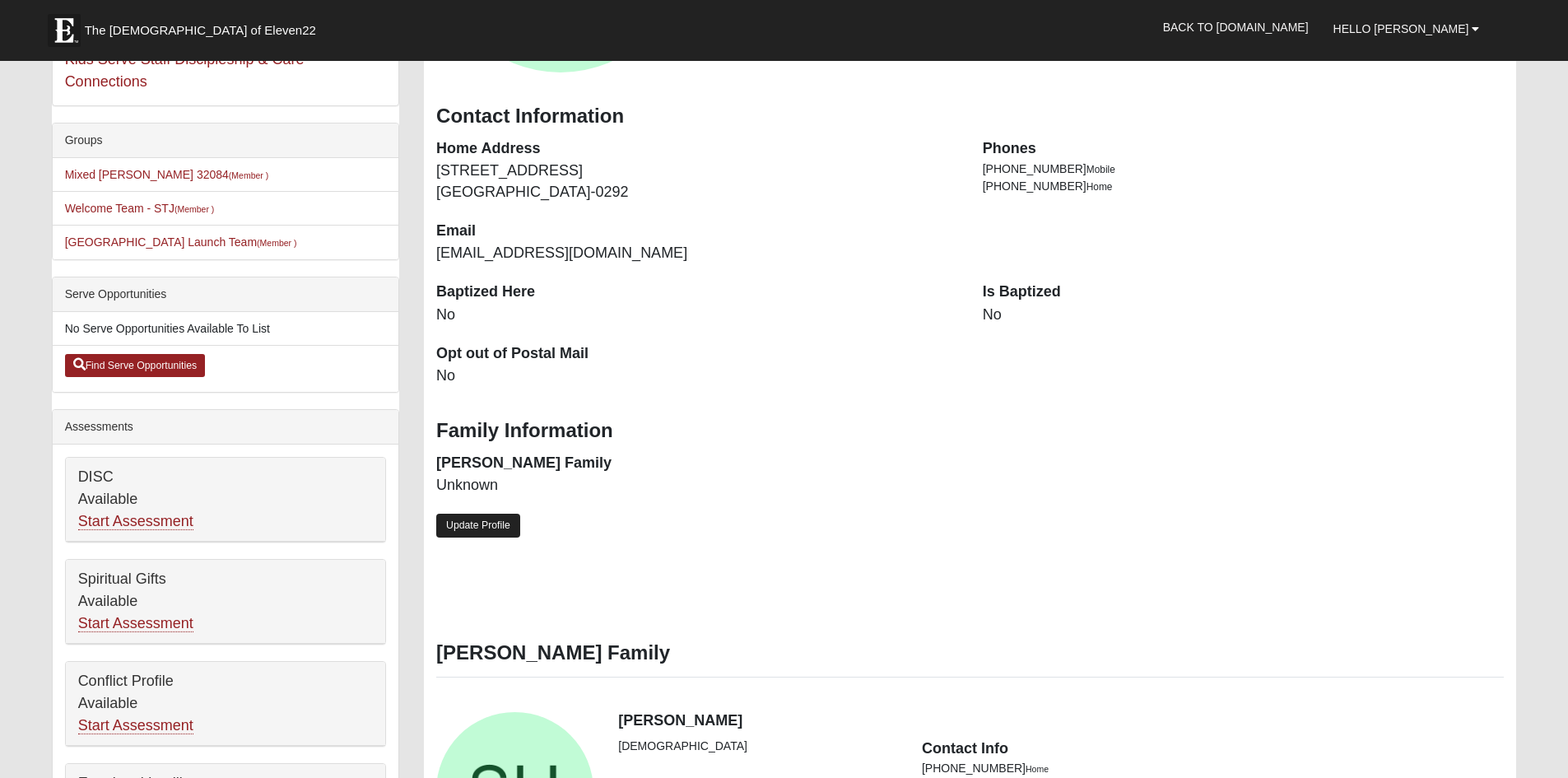
click at [483, 525] on link "Update Profile" at bounding box center [478, 526] width 84 height 24
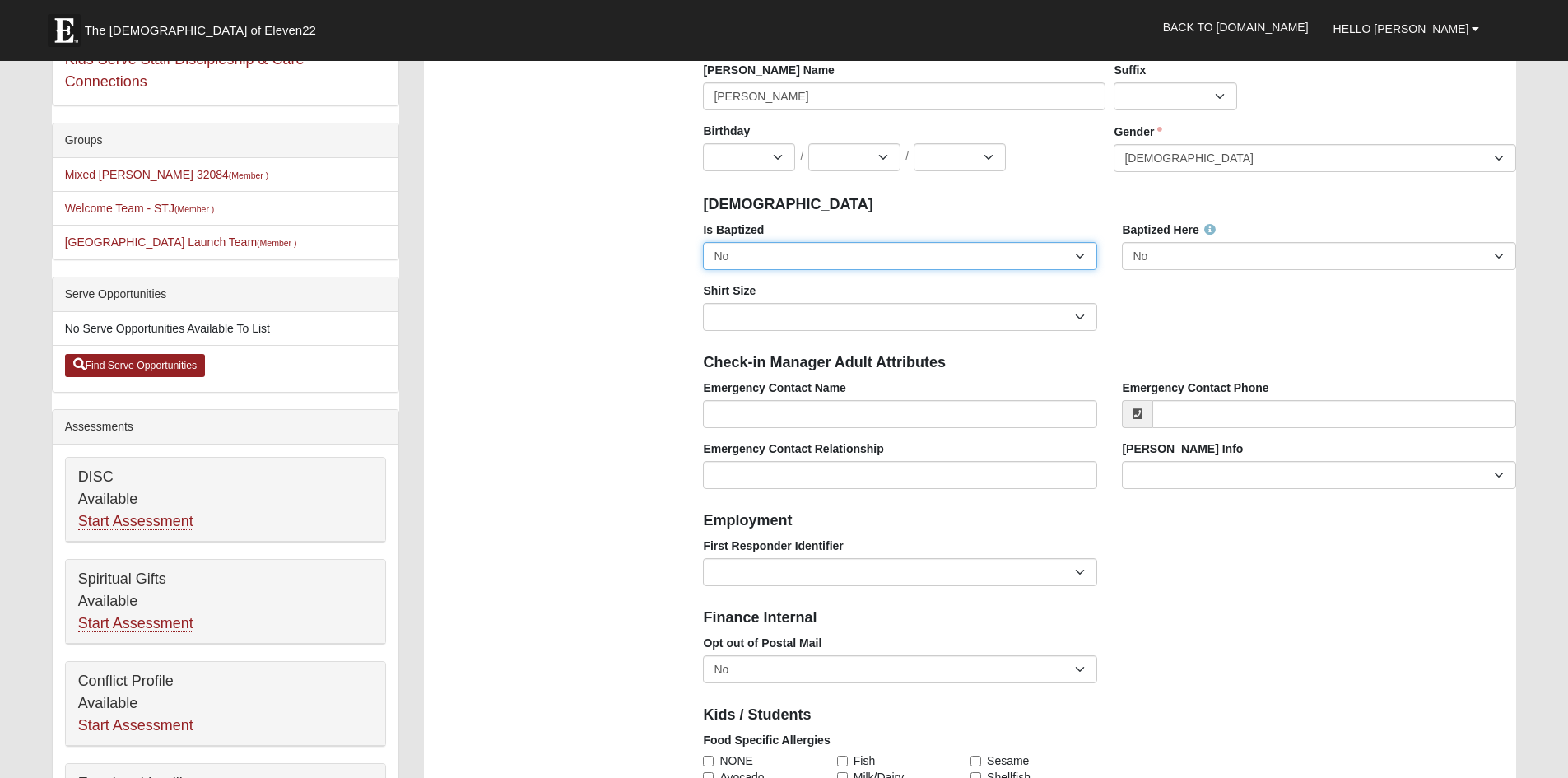
click at [1082, 255] on select "No Yes" at bounding box center [900, 255] width 394 height 28
select select "True"
click at [703, 242] on select "No Yes" at bounding box center [900, 255] width 394 height 28
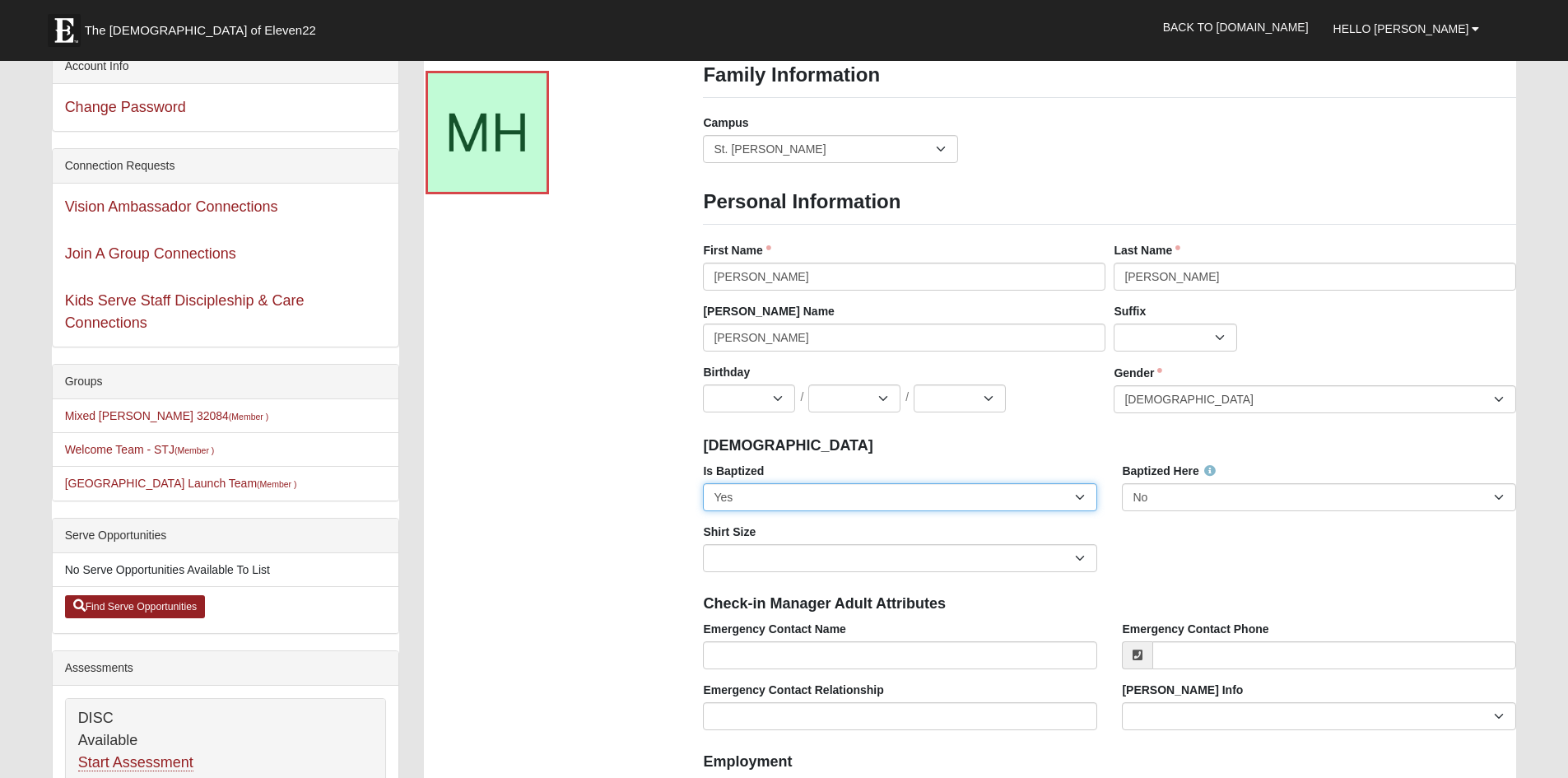
scroll to position [0, 0]
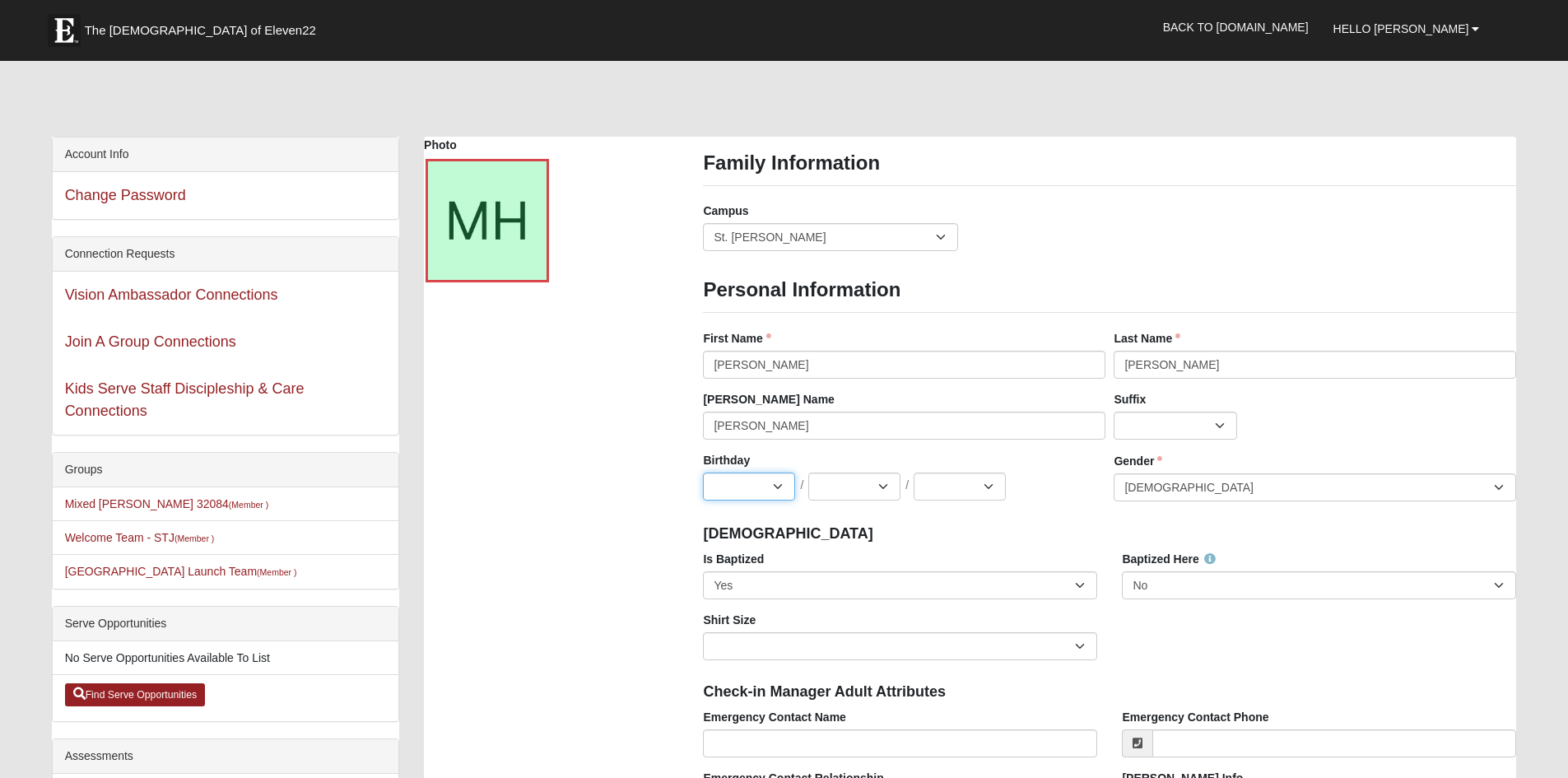
click at [779, 483] on select "Jan Feb Mar Apr May Jun Jul Aug Sep Oct Nov Dec" at bounding box center [749, 486] width 92 height 28
select select "8"
click at [703, 473] on select "Jan Feb Mar Apr May Jun Jul Aug Sep Oct Nov Dec" at bounding box center [749, 486] width 92 height 28
click at [887, 485] on select "1 2 3 4 5 6 7 8 9 10 11 12 13 14 15 16 17 18 19 20 21 22 23 24 25 26 27 28 29 3…" at bounding box center [854, 486] width 92 height 28
select select "18"
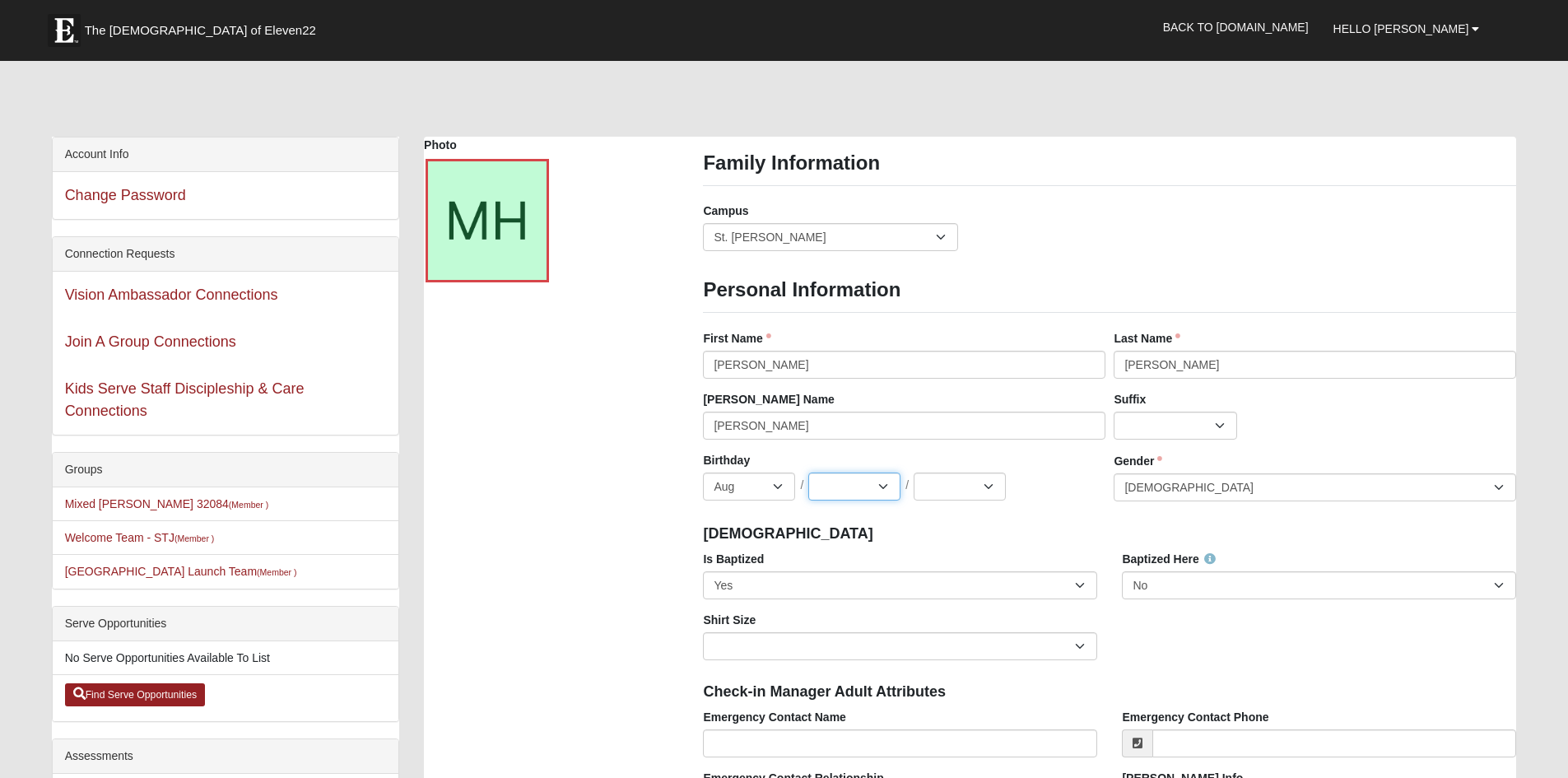
click at [809, 473] on select "1 2 3 4 5 6 7 8 9 10 11 12 13 14 15 16 17 18 19 20 21 22 23 24 25 26 27 28 29 3…" at bounding box center [854, 486] width 92 height 28
click at [995, 486] on select "2025 2024 2023 2022 2021 2020 2019 2018 2017 2016 2015 2014 2013 2012 2011 2010…" at bounding box center [959, 486] width 92 height 28
select select "1964"
click at [914, 473] on select "2025 2024 2023 2022 2021 2020 2019 2018 2017 2016 2015 2014 2013 2012 2011 2010…" at bounding box center [959, 486] width 92 height 28
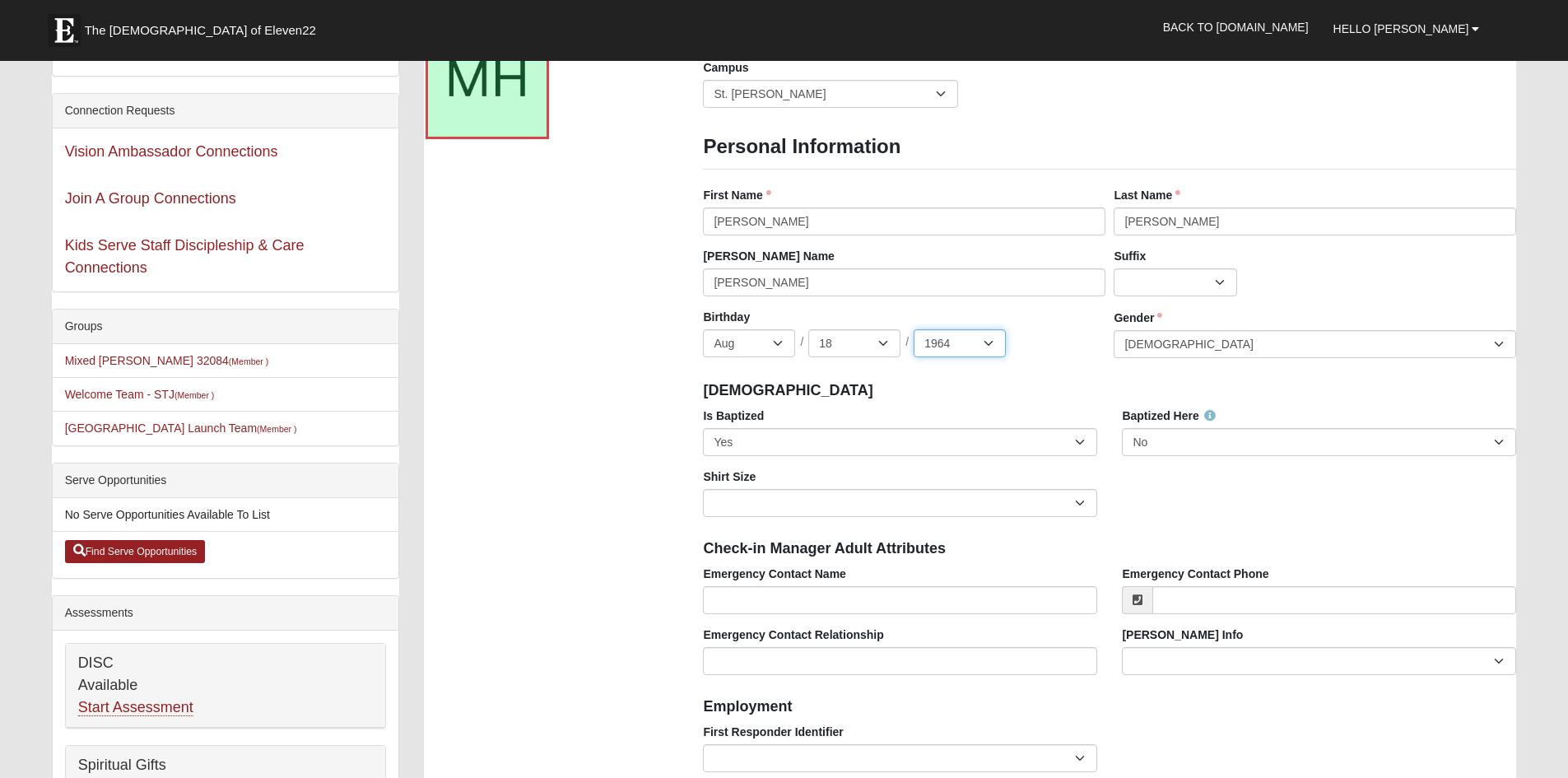
scroll to position [164, 0]
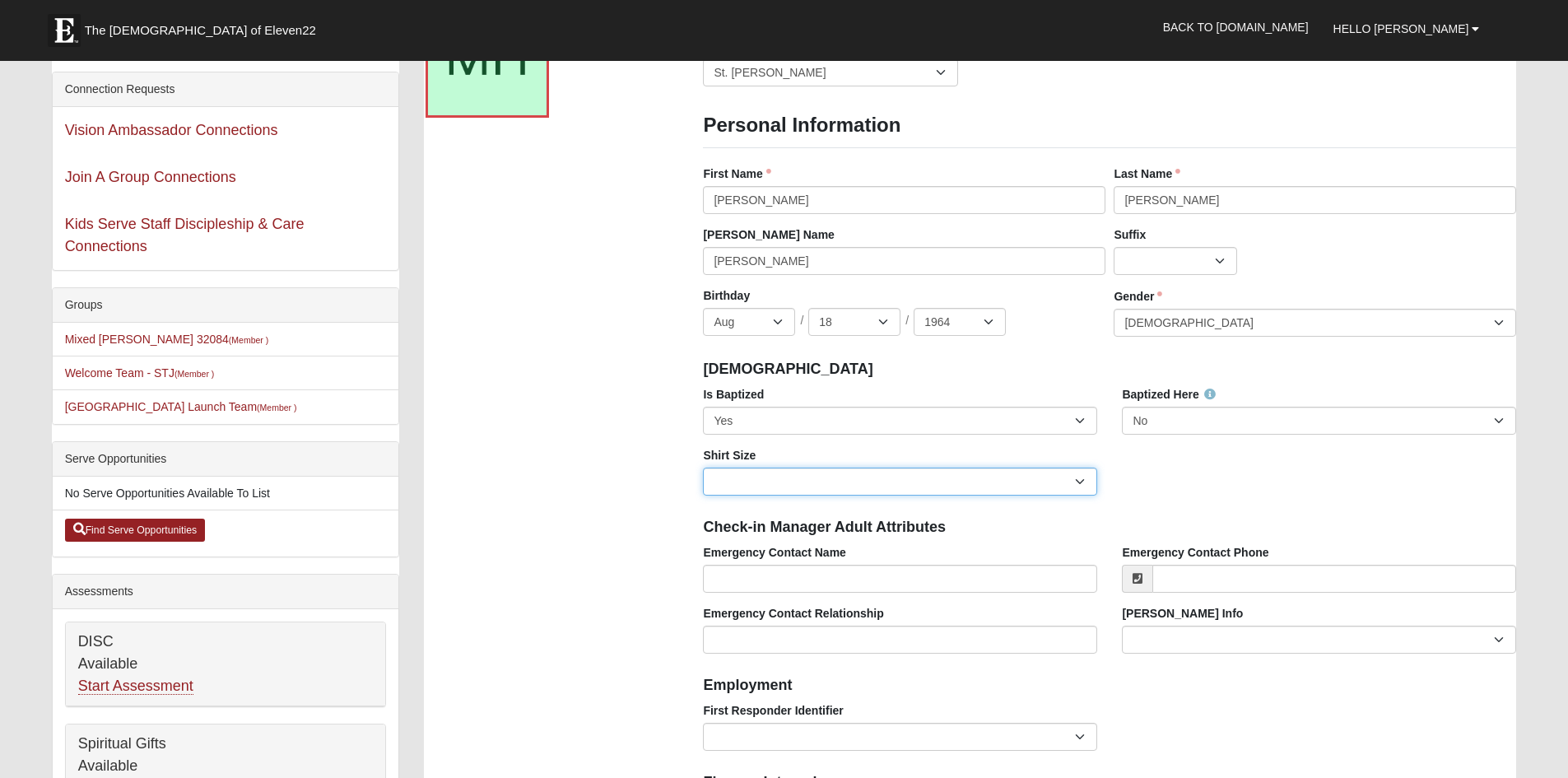
click at [1076, 477] on select "Adult Small Adult Medium Adult Large Adult XL Adult XXL Adult 3XL Adult 4XL You…" at bounding box center [900, 481] width 394 height 28
select select "Adult Medium"
click at [703, 468] on select "Adult Small Adult Medium Adult Large Adult XL Adult XXL Adult 3XL Adult 4XL You…" at bounding box center [900, 481] width 394 height 28
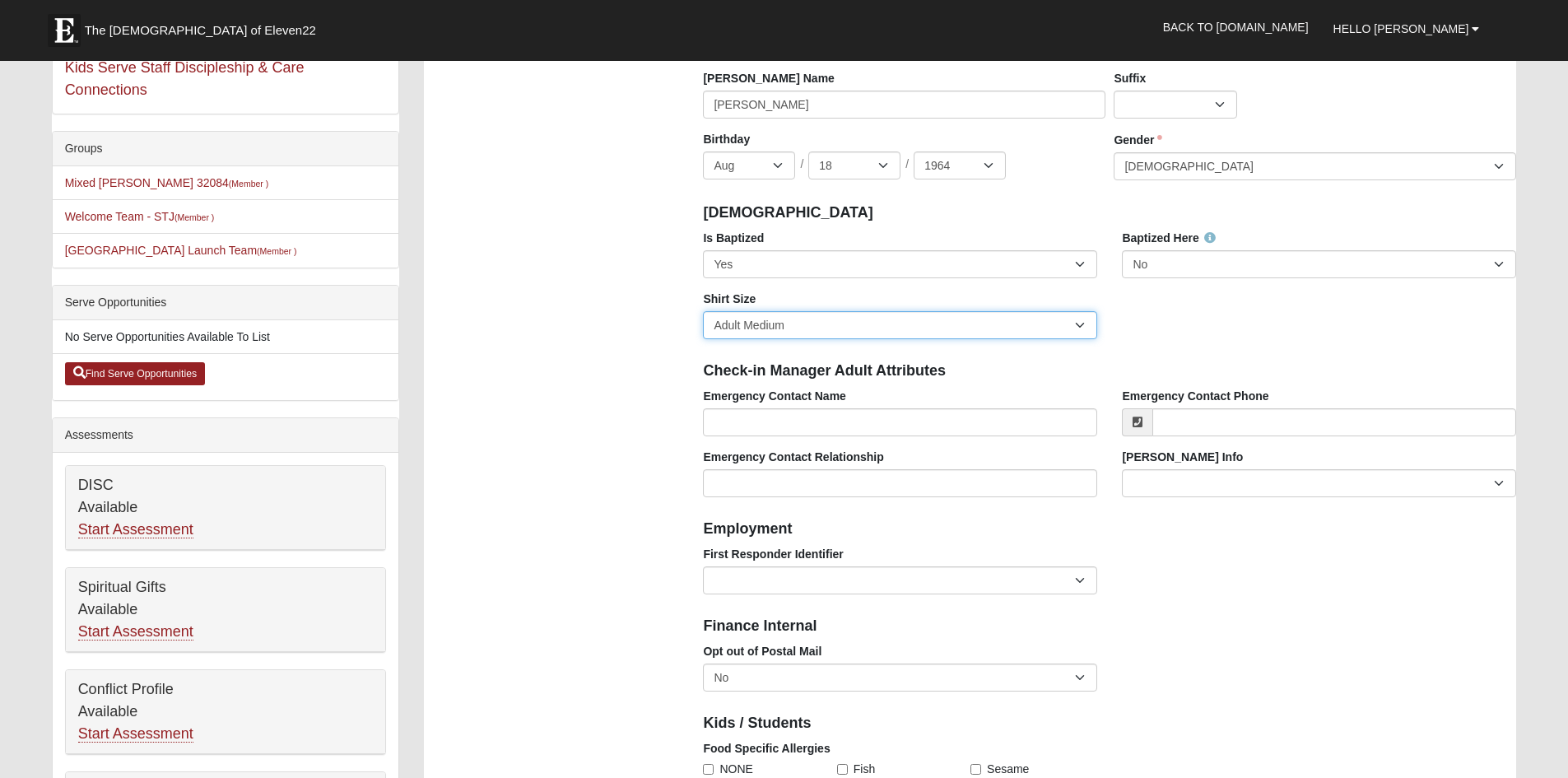
scroll to position [330, 0]
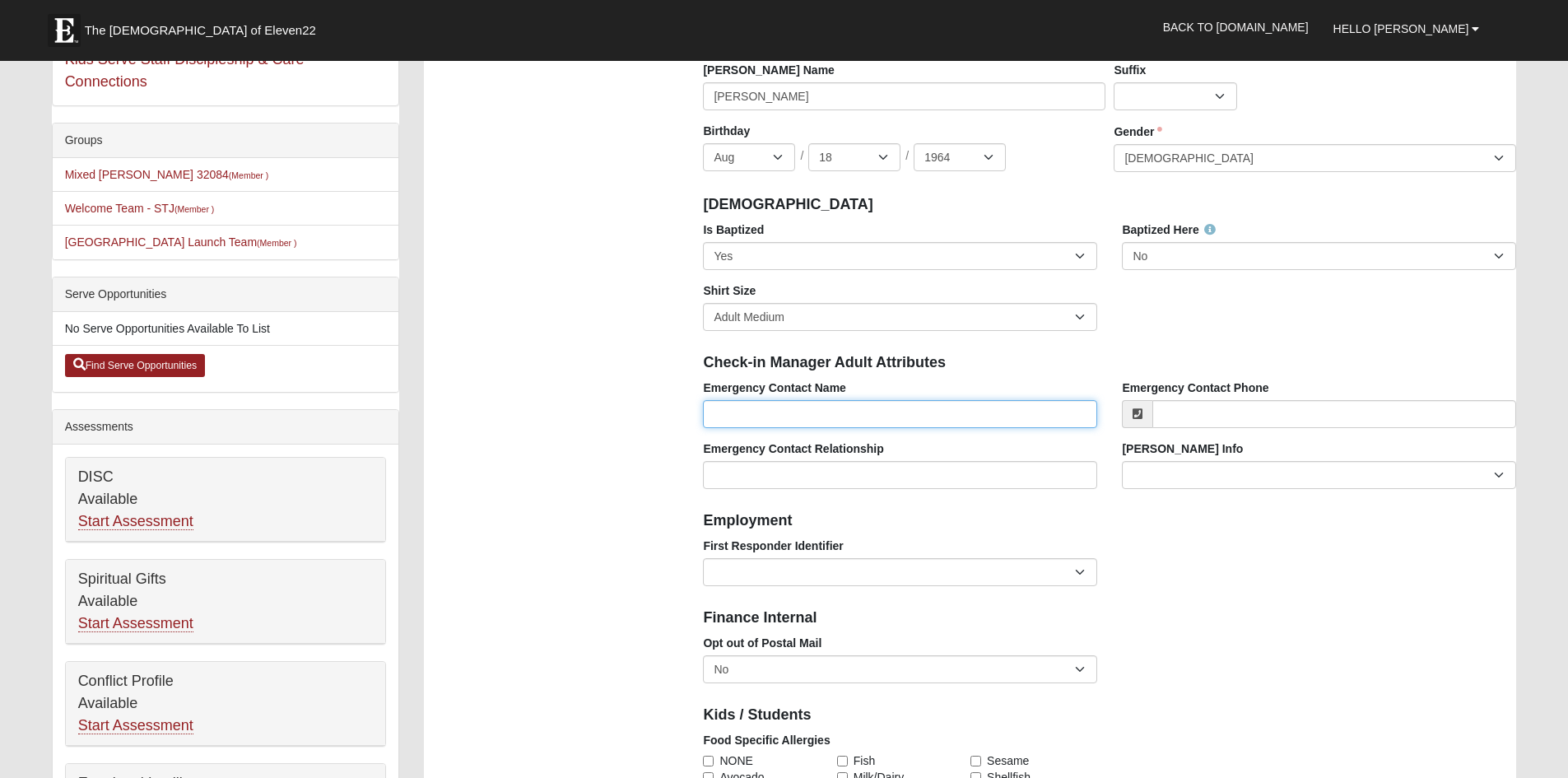
click at [987, 408] on input "Emergency Contact Name" at bounding box center [900, 414] width 394 height 28
type input "[PERSON_NAME]"
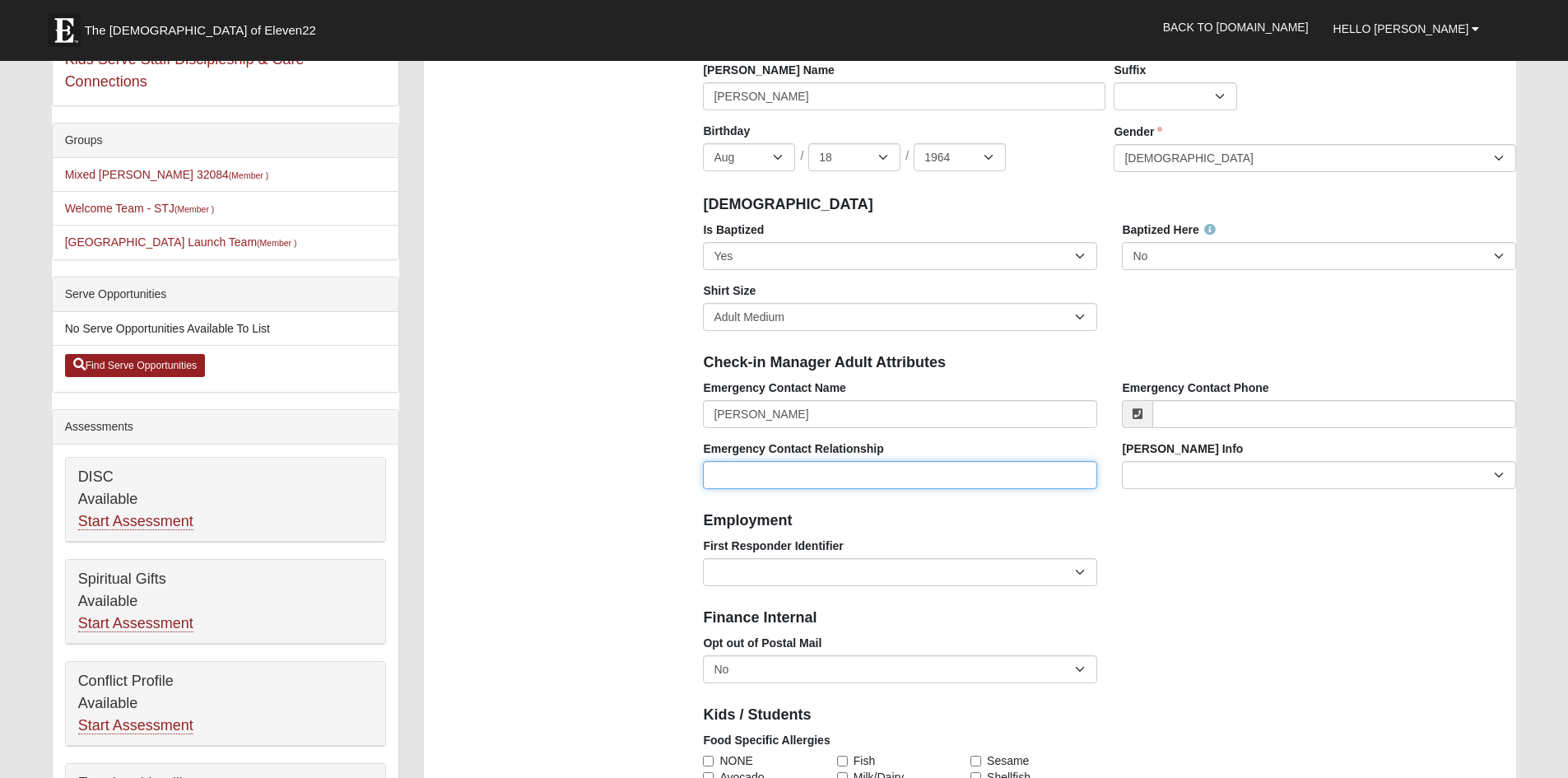
click at [967, 479] on input "Emergency Contact Relationship" at bounding box center [900, 475] width 394 height 28
type input "husband"
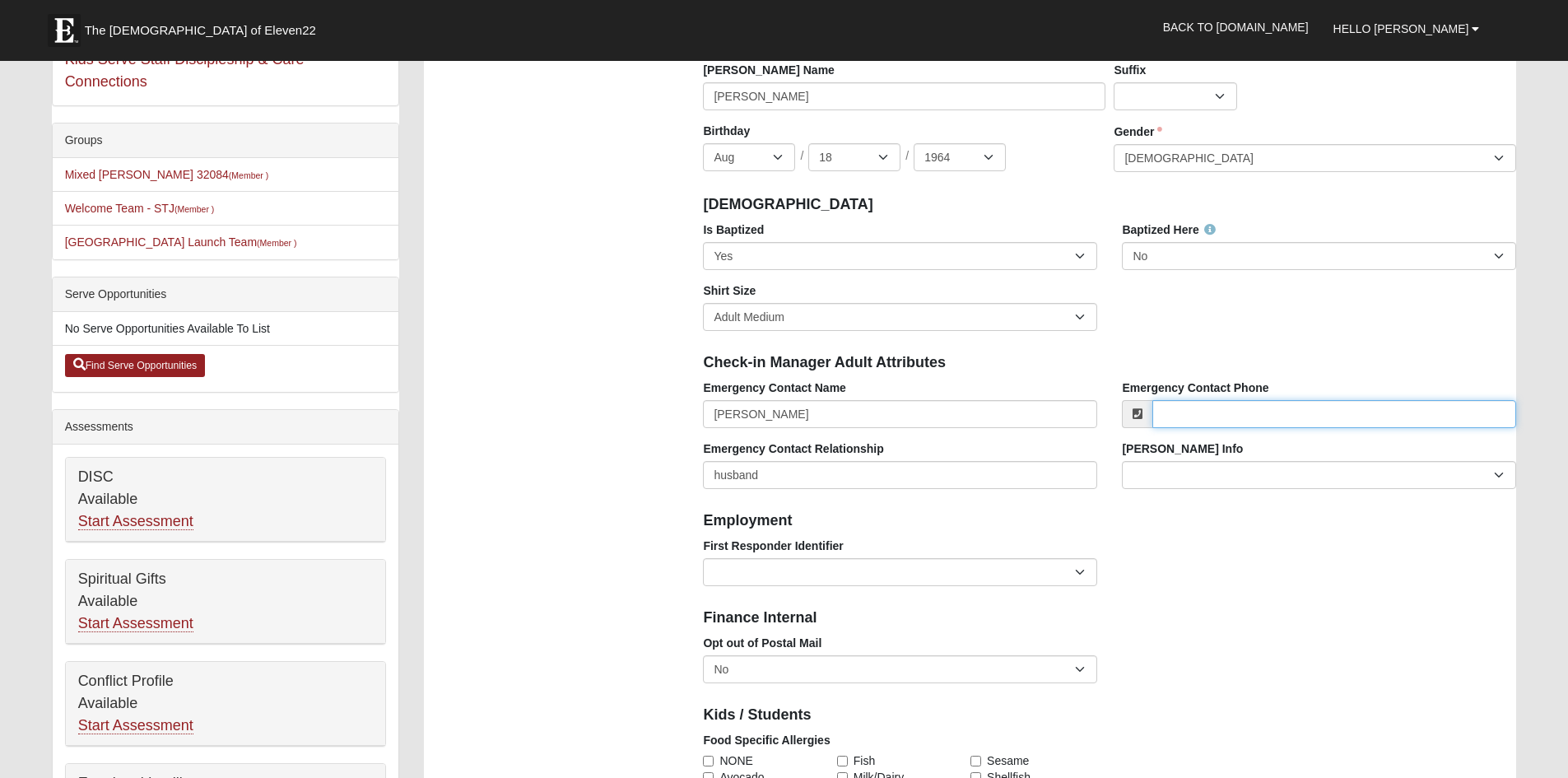
click at [1297, 415] on input "Emergency Contact Phone" at bounding box center [1334, 414] width 364 height 28
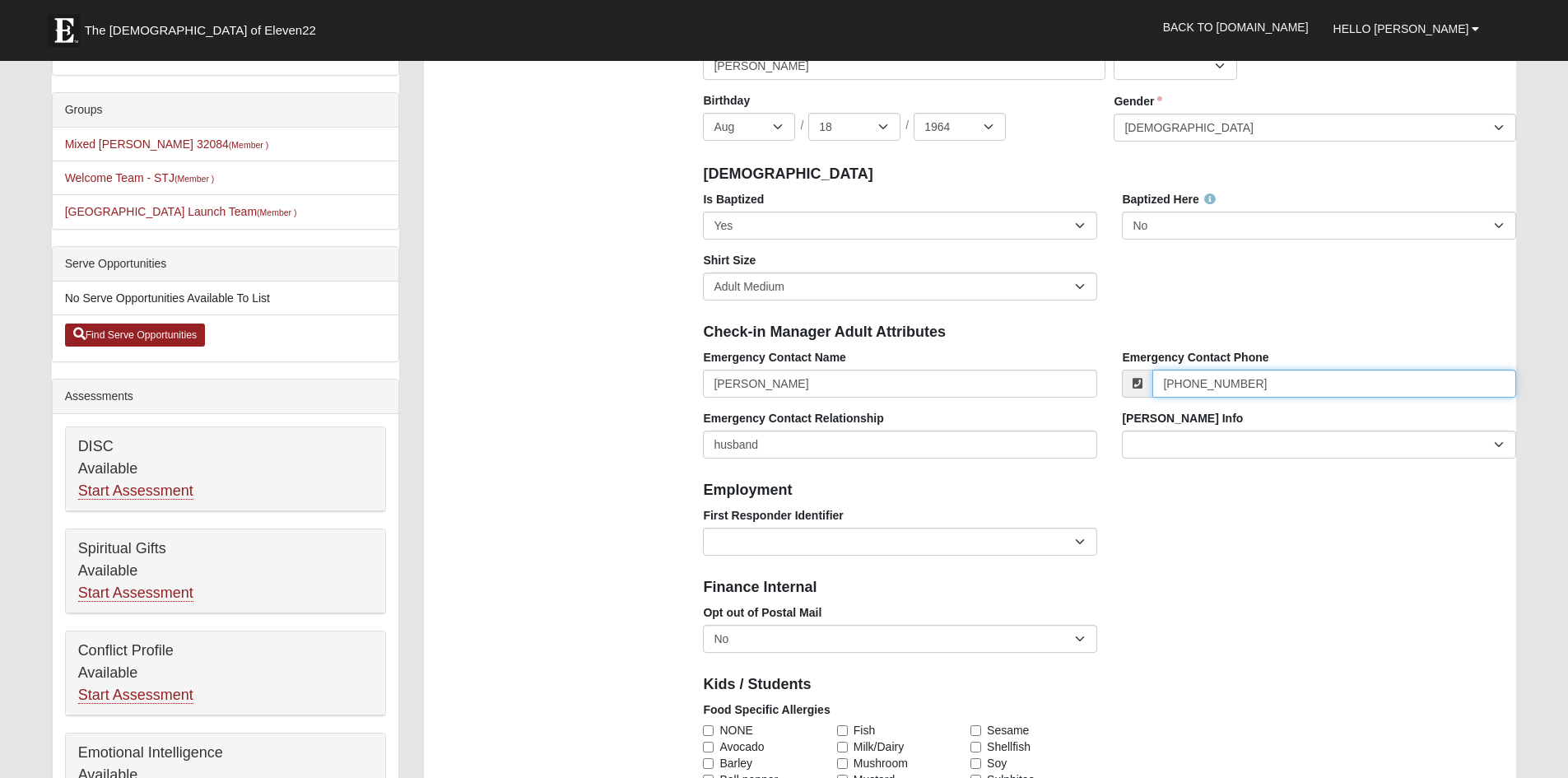
scroll to position [491, 0]
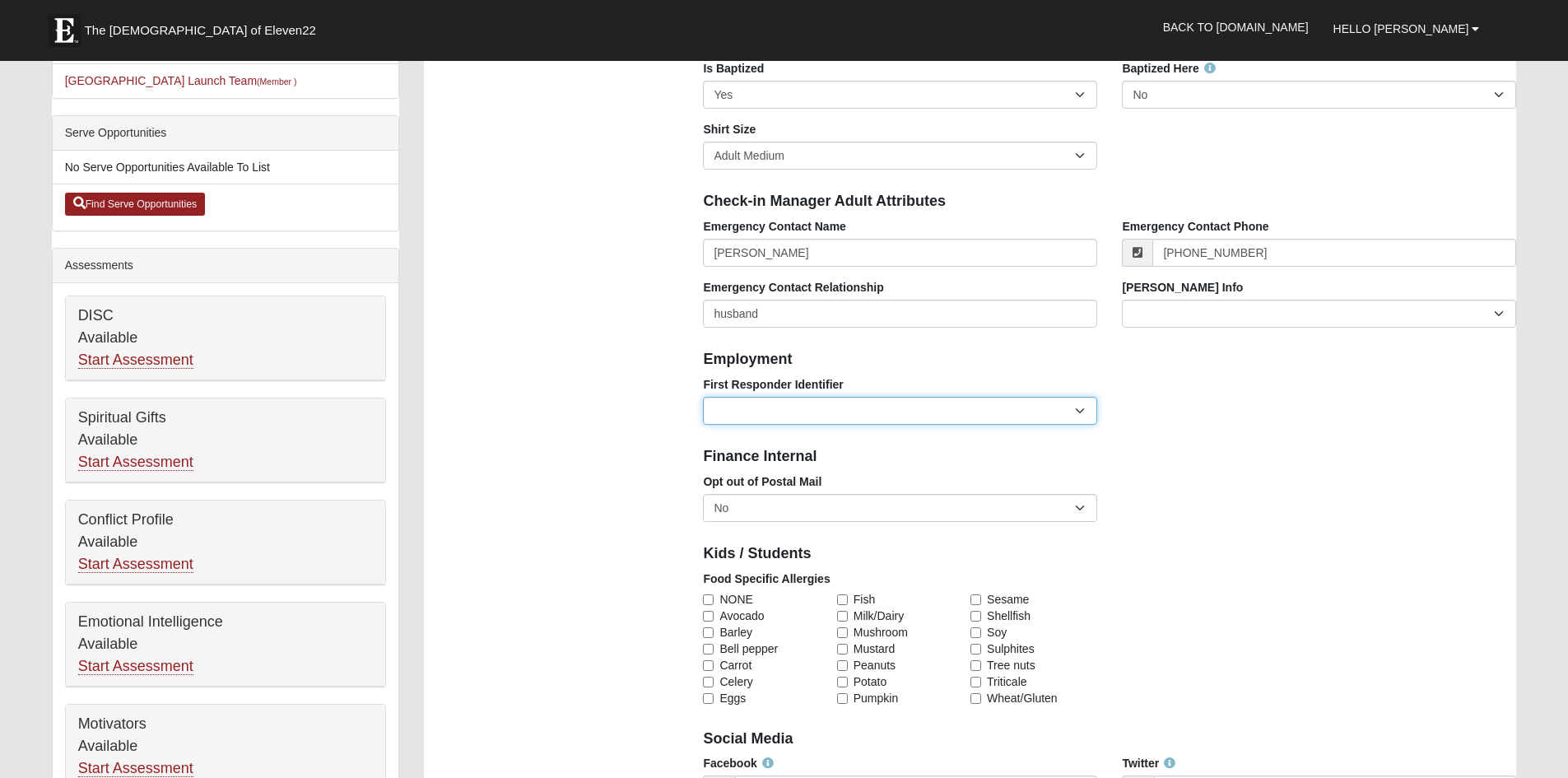
type input "[PHONE_NUMBER]"
click at [1086, 411] on select "EMT | Paramedic | Medical Firefighter | Fire Department Police Officer | Sherif…" at bounding box center [900, 411] width 394 height 28
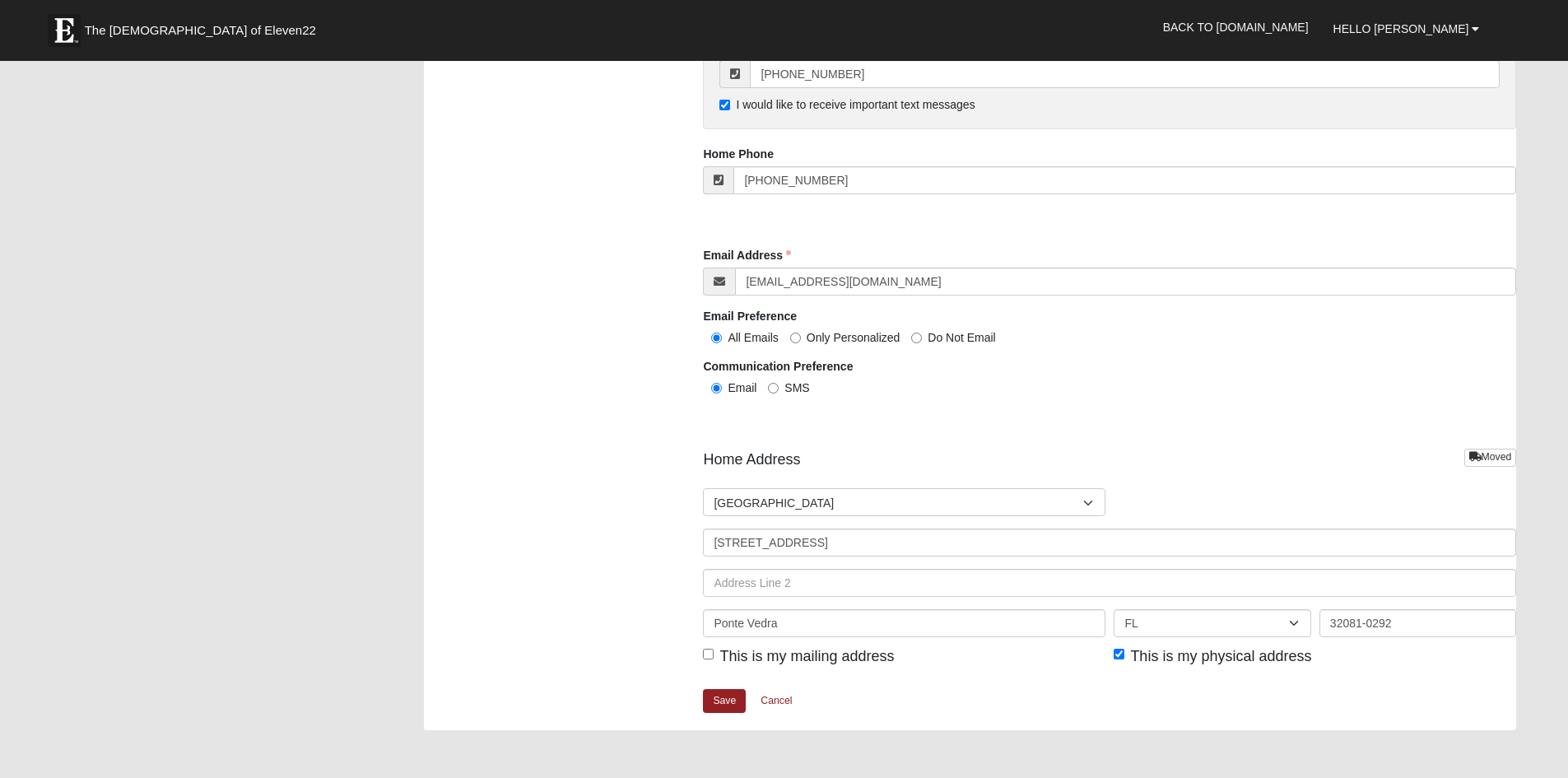
scroll to position [1644, 0]
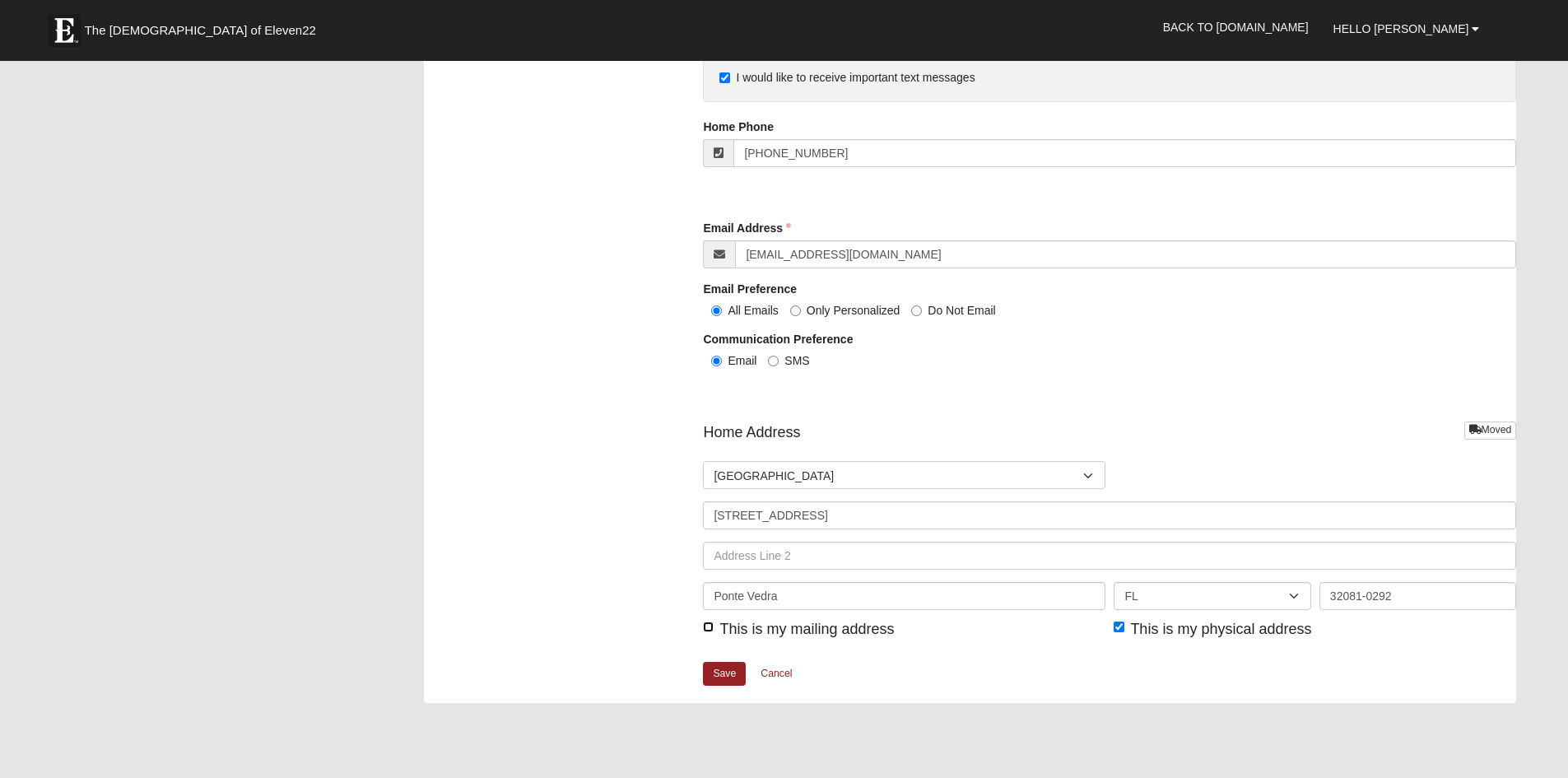
click at [709, 625] on input "This is my mailing address" at bounding box center [708, 626] width 11 height 11
checkbox input "true"
click at [727, 679] on link "Save" at bounding box center [725, 674] width 43 height 24
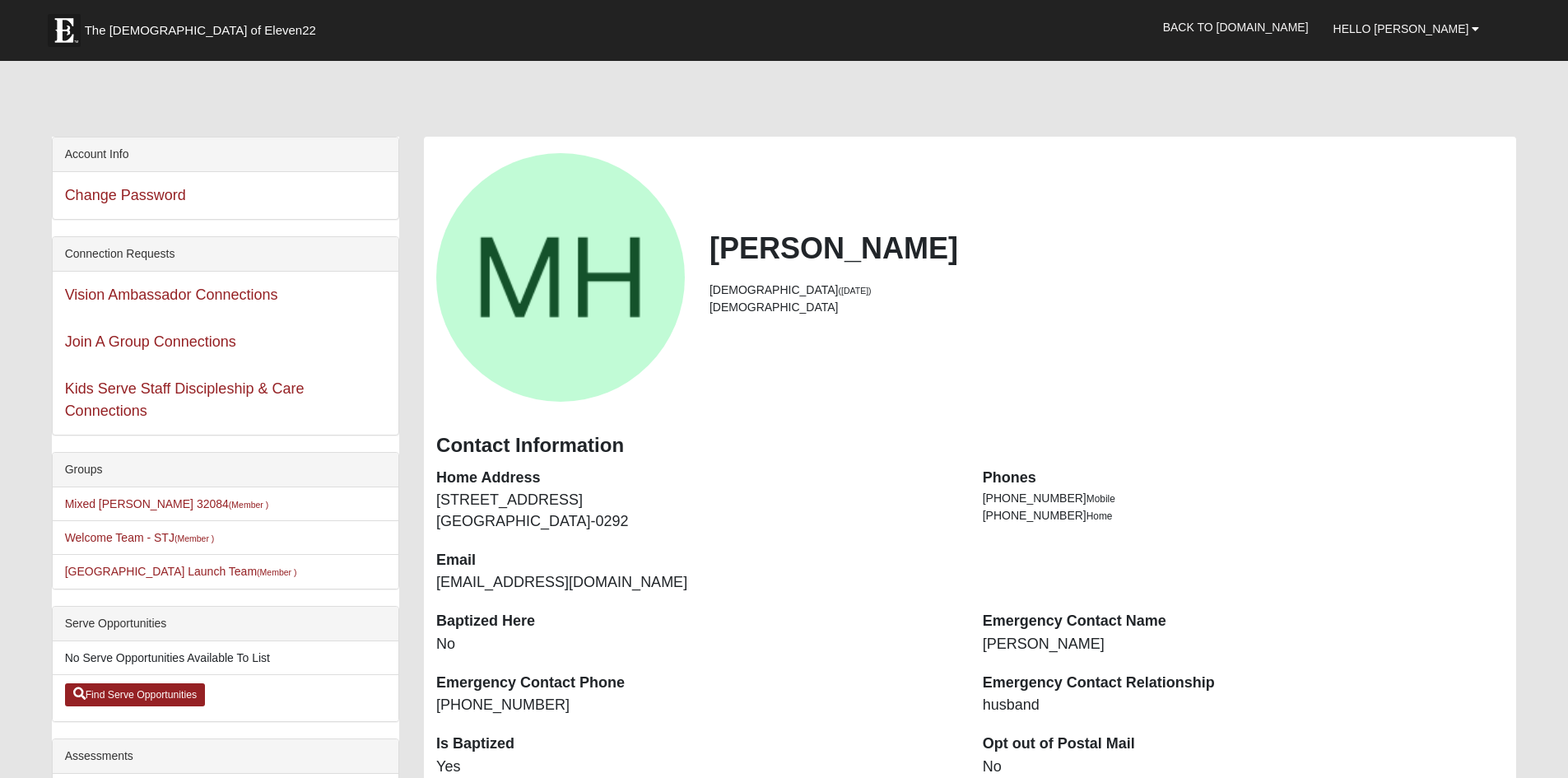
scroll to position [82, 0]
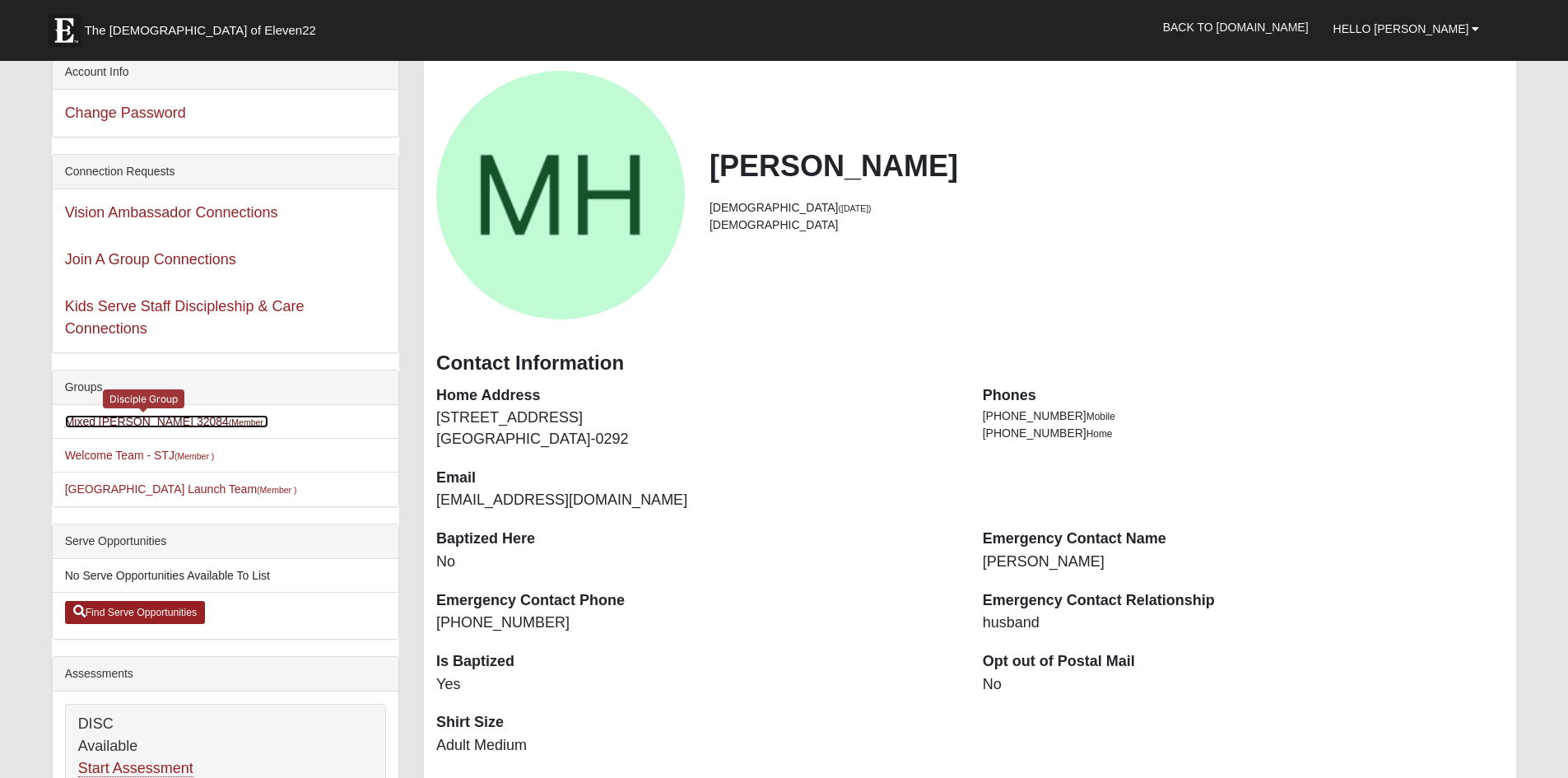
click at [120, 420] on link "Mixed [PERSON_NAME] 32084 (Member )" at bounding box center [166, 421] width 204 height 14
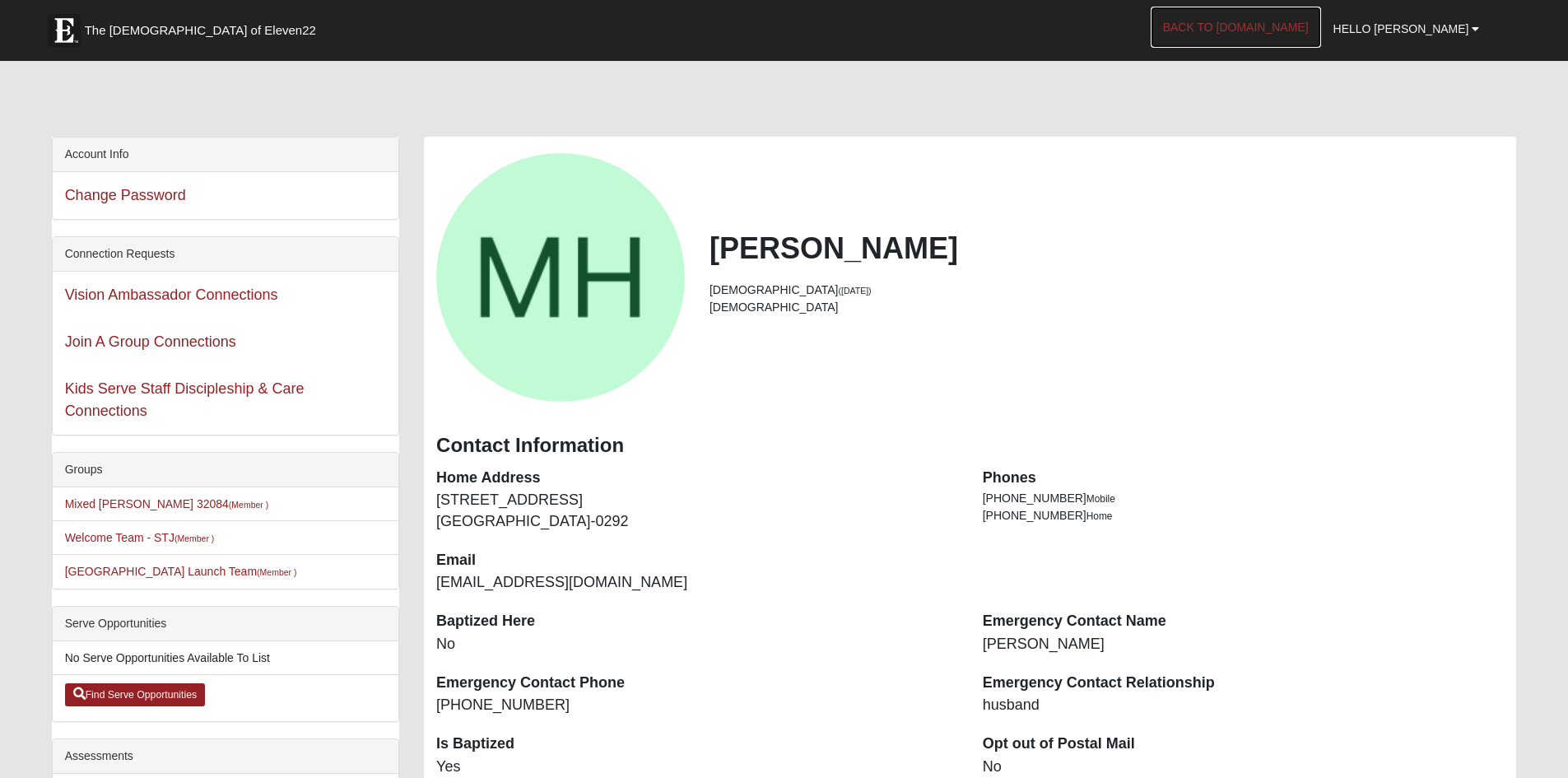
click at [1297, 30] on link "Back to [DOMAIN_NAME]" at bounding box center [1236, 27] width 170 height 42
click at [224, 294] on link "Vision Ambassador Connections" at bounding box center [171, 294] width 214 height 16
click at [1450, 30] on span "Hello [PERSON_NAME]" at bounding box center [1401, 29] width 136 height 14
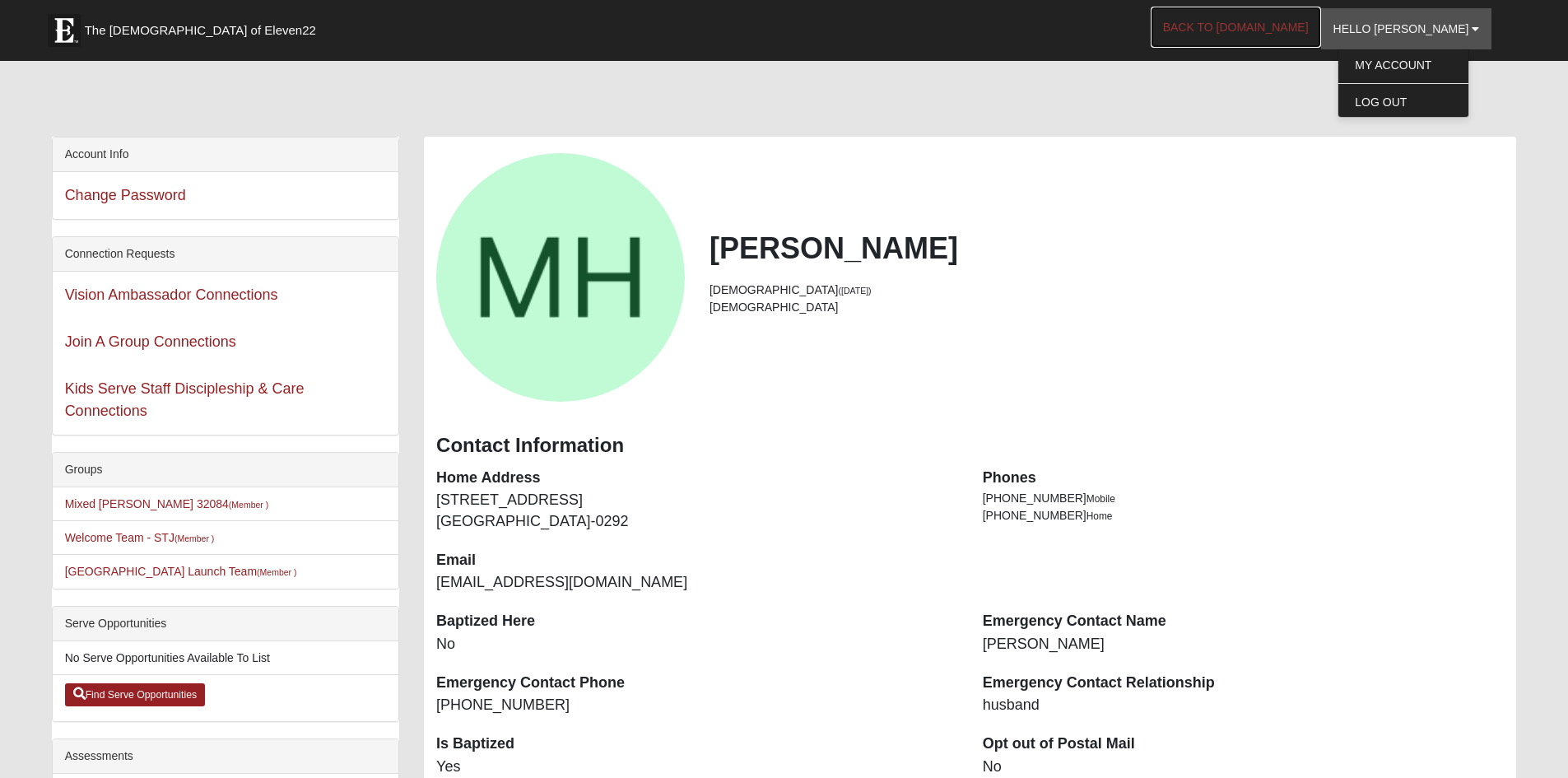
click at [1277, 29] on link "Back to [DOMAIN_NAME]" at bounding box center [1236, 27] width 170 height 42
